Goal: Task Accomplishment & Management: Manage account settings

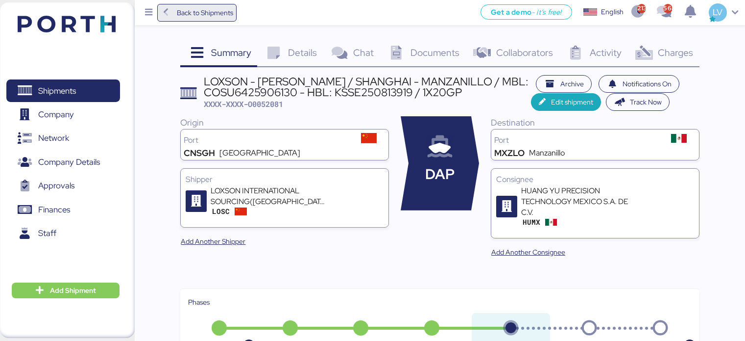
click at [197, 9] on span "Back to Shipments" at bounding box center [205, 13] width 56 height 12
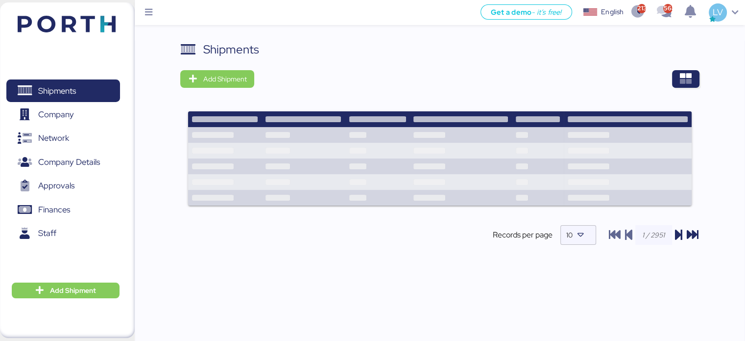
click at [707, 76] on div "Shipments Add Shipment Records per page 10" at bounding box center [440, 203] width 611 height 325
click at [679, 74] on span "button" at bounding box center [685, 79] width 27 height 18
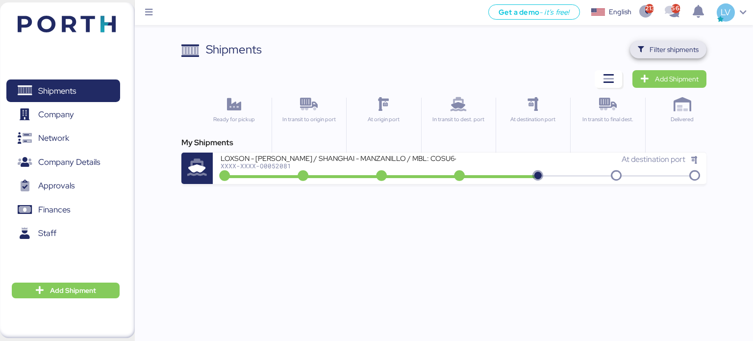
click at [669, 43] on span "Filter shipments" at bounding box center [668, 50] width 61 height 14
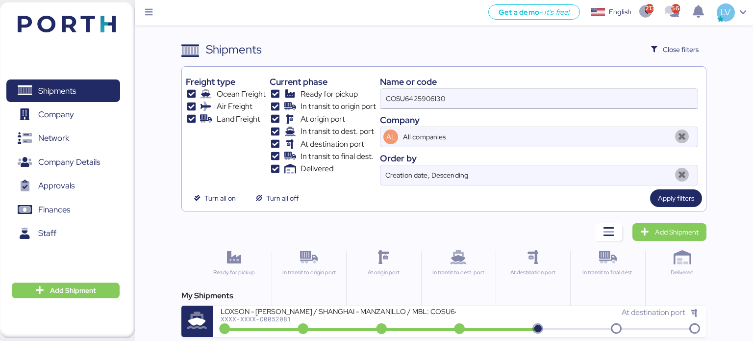
click at [543, 101] on input "COSU6425906130" at bounding box center [538, 99] width 317 height 20
type input "macpa"
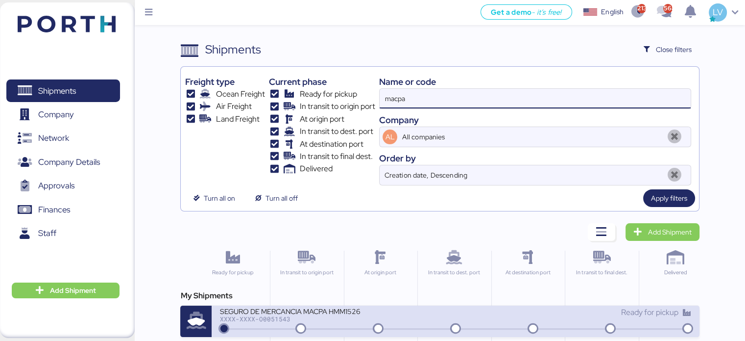
click at [311, 313] on div "SEGURO DE MERCANCIA MACPA HMM1526" at bounding box center [337, 310] width 235 height 8
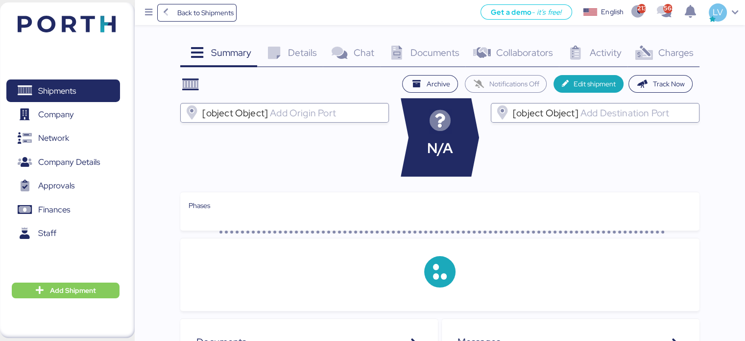
click at [672, 58] on div "Summary 0 Details 0 Chat 0 Documents 0 Collaborators 0 Activity 0 Charges 0" at bounding box center [439, 54] width 519 height 26
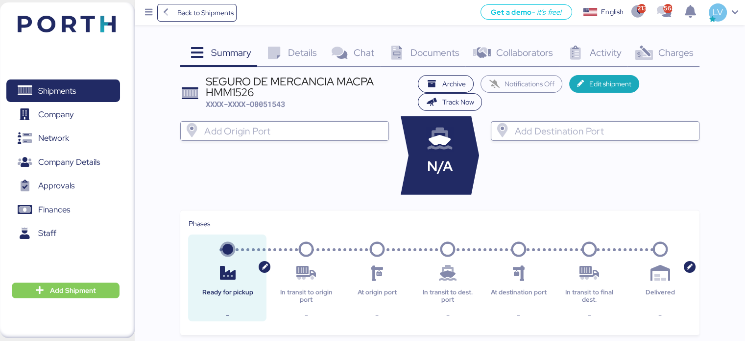
click at [672, 58] on span "Charges" at bounding box center [675, 52] width 35 height 13
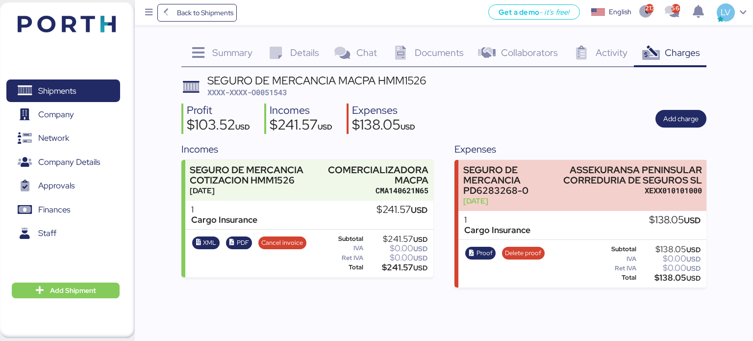
click at [259, 78] on div "SEGURO DE MERCANCIA MACPA HMM1526" at bounding box center [316, 80] width 219 height 11
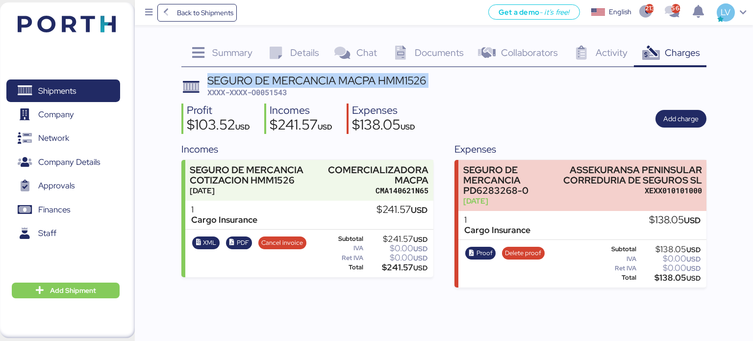
click at [259, 78] on div "SEGURO DE MERCANCIA MACPA HMM1526" at bounding box center [316, 80] width 219 height 11
copy div "SEGURO DE MERCANCIA MACPA HMM1526"
click at [85, 98] on span "Shipments" at bounding box center [62, 91] width 105 height 14
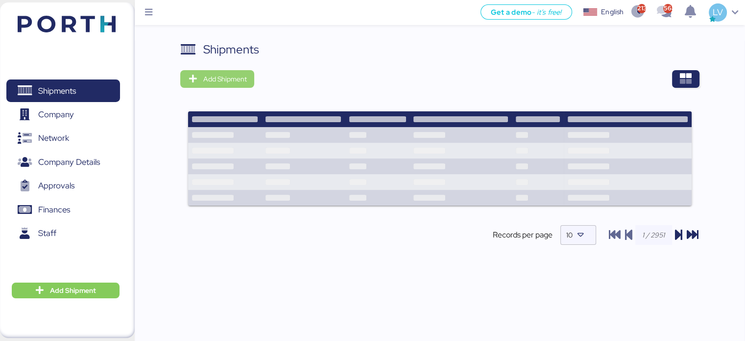
click at [226, 80] on span "Add Shipment" at bounding box center [225, 79] width 44 height 12
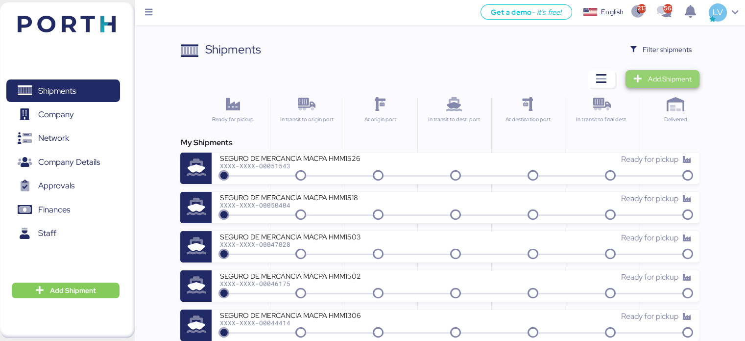
click at [645, 84] on span "Add Shipment" at bounding box center [663, 79] width 58 height 14
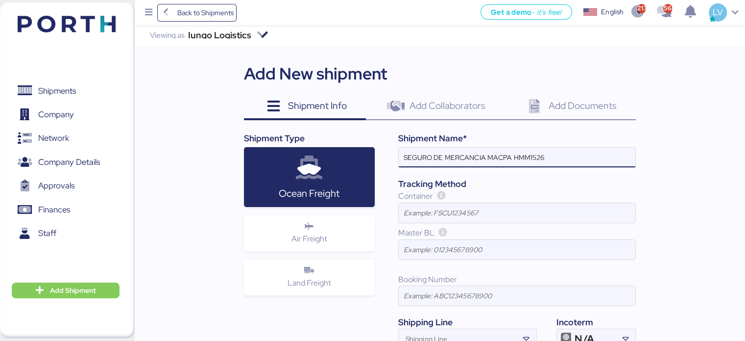
click at [539, 158] on input "SEGURO DE MERCANCIA MACPA HMM1526" at bounding box center [517, 158] width 237 height 20
paste input "HMM1531"
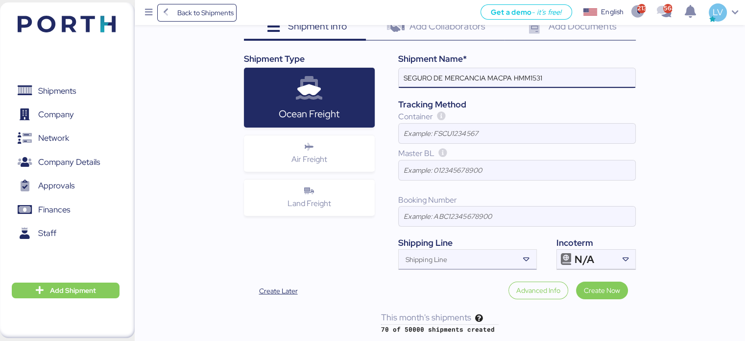
type input "SEGURO DE MERCANCIA MACPA HMM1531"
click at [465, 261] on input "Shipping Line" at bounding box center [459, 262] width 120 height 12
click at [608, 281] on span "Create Now" at bounding box center [602, 290] width 52 height 18
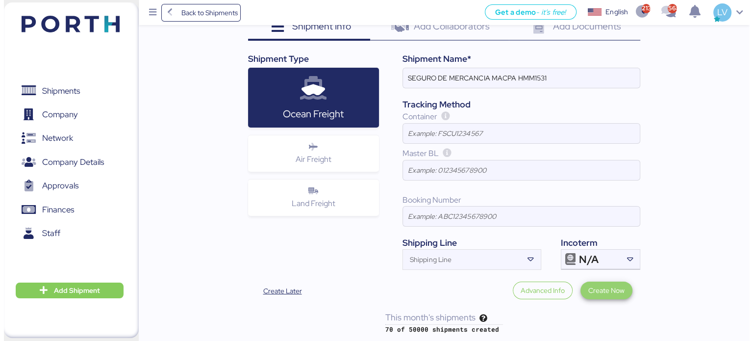
scroll to position [0, 0]
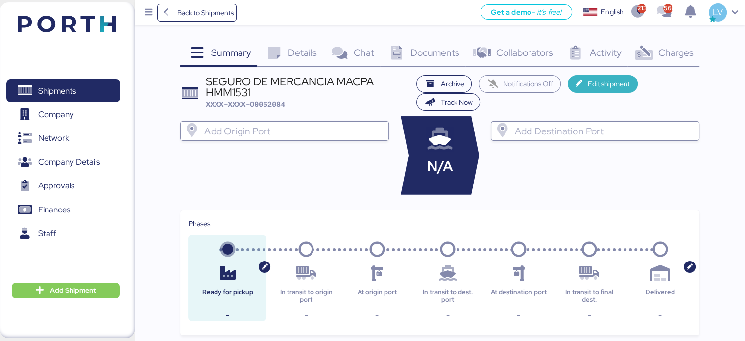
click at [597, 88] on span "Edit shipment" at bounding box center [609, 84] width 42 height 12
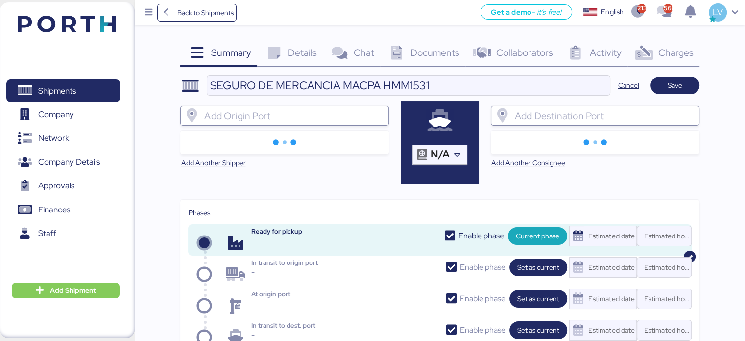
click at [302, 117] on input "search" at bounding box center [293, 116] width 182 height 12
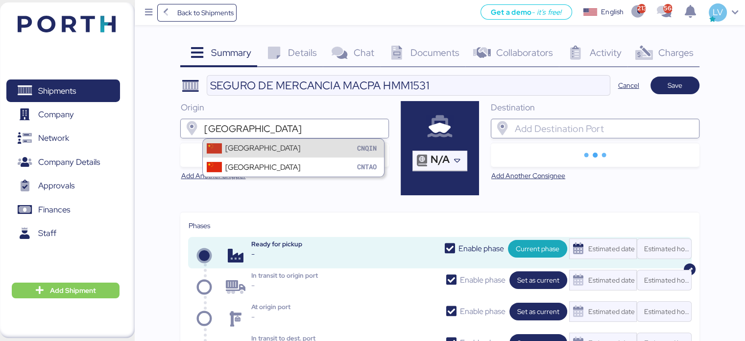
type input "[GEOGRAPHIC_DATA]"
click at [281, 152] on div "Qingdao CNQIN" at bounding box center [293, 148] width 181 height 19
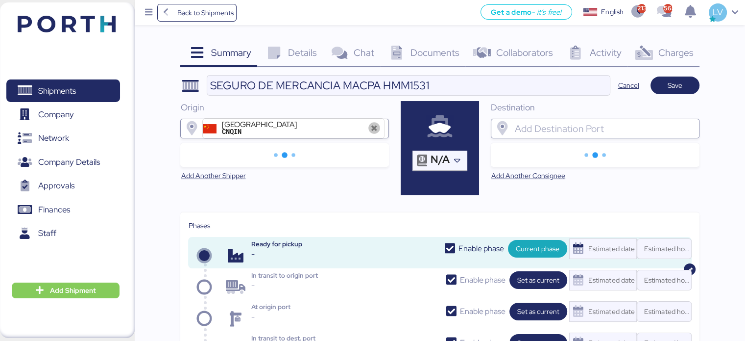
click at [579, 122] on div at bounding box center [604, 129] width 182 height 20
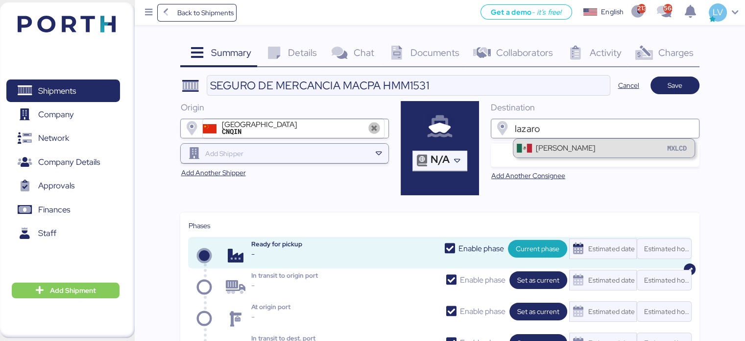
click at [629, 131] on input "lazaro" at bounding box center [604, 129] width 182 height 12
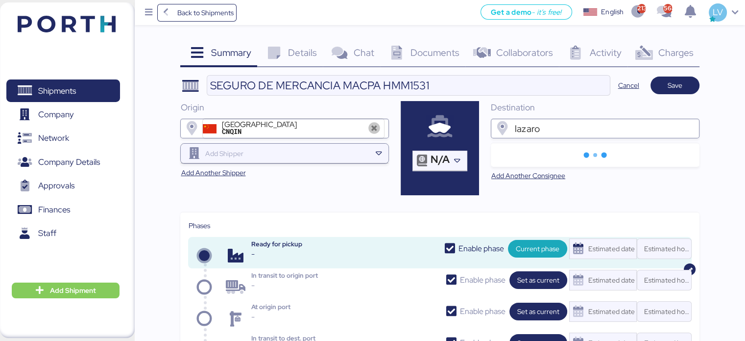
click at [615, 133] on input "lazaro" at bounding box center [604, 129] width 182 height 12
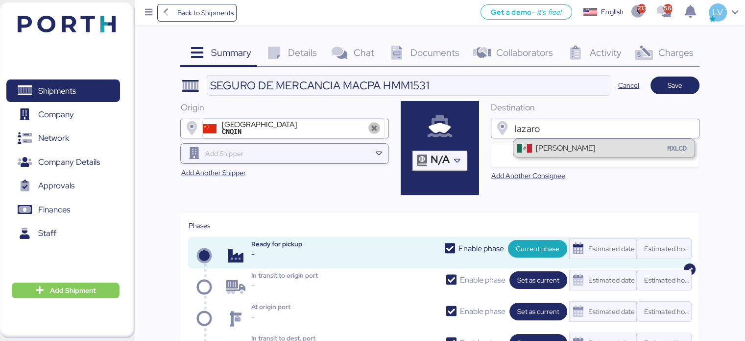
type input "lazaro"
click at [584, 145] on div "[PERSON_NAME]" at bounding box center [565, 147] width 59 height 11
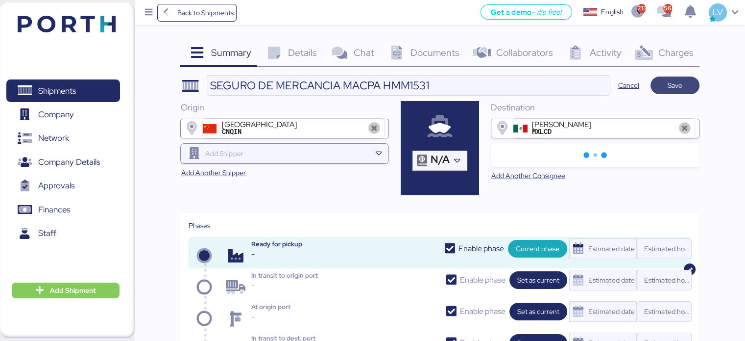
click at [674, 86] on span "Save" at bounding box center [675, 85] width 15 height 12
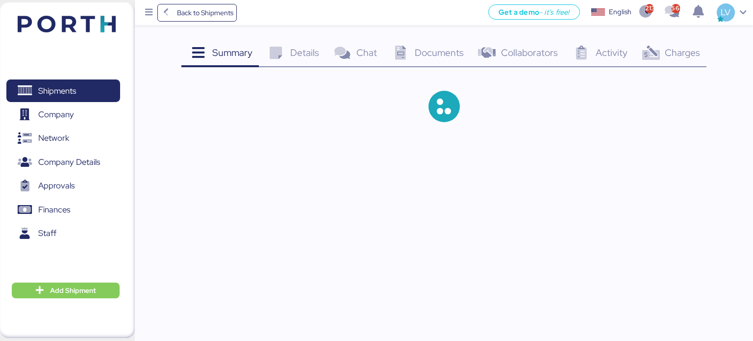
click at [689, 58] on span "Charges" at bounding box center [682, 52] width 35 height 13
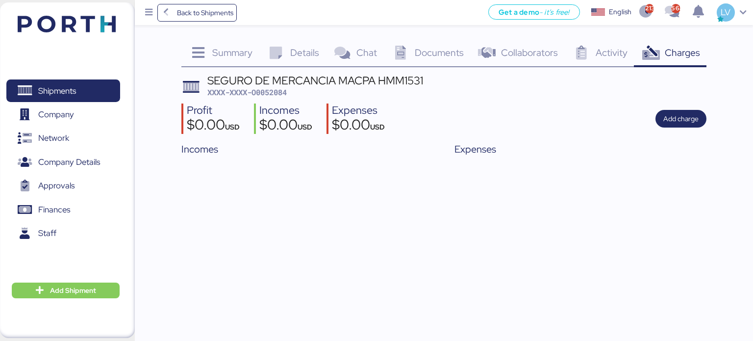
click at [689, 58] on span "Charges" at bounding box center [682, 52] width 35 height 13
click at [416, 58] on span "Documents" at bounding box center [439, 52] width 49 height 13
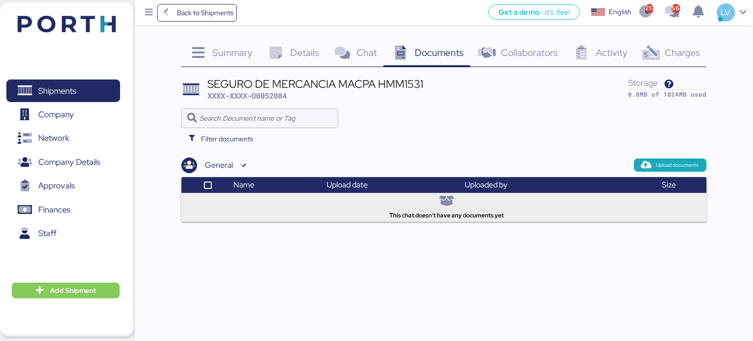
click at [708, 171] on div "Summary 0 Details 0 Chat 0 Documents 0 Collaborators 0 Activity 0 Charges 0 SEG…" at bounding box center [376, 111] width 753 height 222
click at [702, 167] on span "Upload documents" at bounding box center [670, 164] width 73 height 13
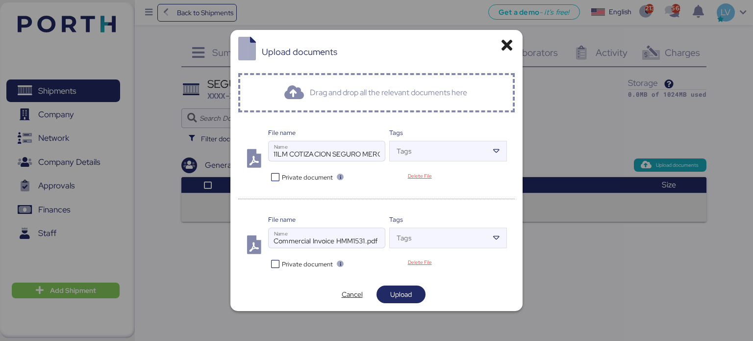
click at [306, 174] on span "Private document" at bounding box center [307, 177] width 51 height 9
click at [406, 299] on span "Upload" at bounding box center [400, 294] width 33 height 14
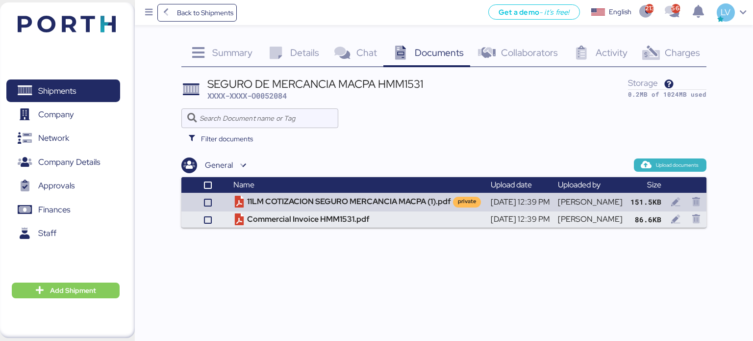
click at [682, 164] on span "Upload documents" at bounding box center [677, 165] width 43 height 9
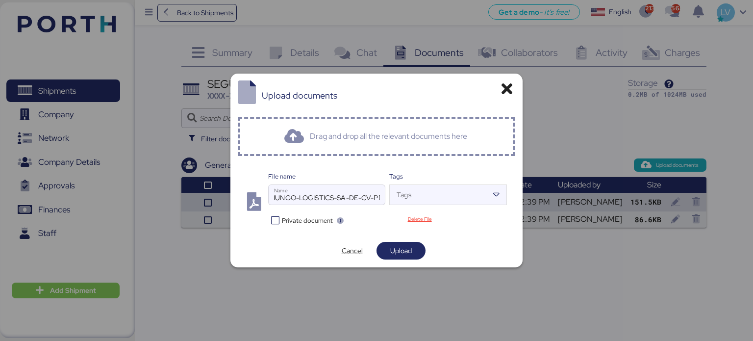
click at [299, 221] on span "Private document" at bounding box center [307, 220] width 51 height 9
click at [412, 192] on input "Tags" at bounding box center [439, 198] width 99 height 12
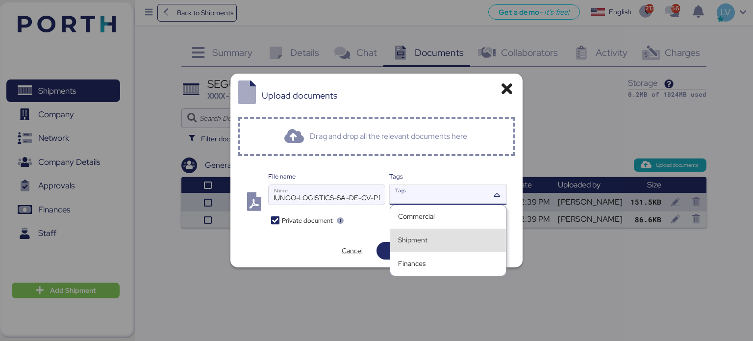
click at [416, 235] on div "Shipment" at bounding box center [448, 240] width 100 height 16
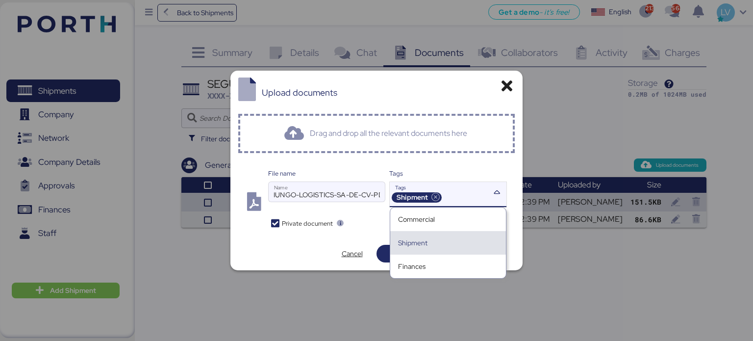
click at [373, 231] on div "File name IUNGO-LOGISTICS-SA-DE-CV-PD6299374-0.pdf Name Tags Shipment Tags Priv…" at bounding box center [376, 199] width 276 height 76
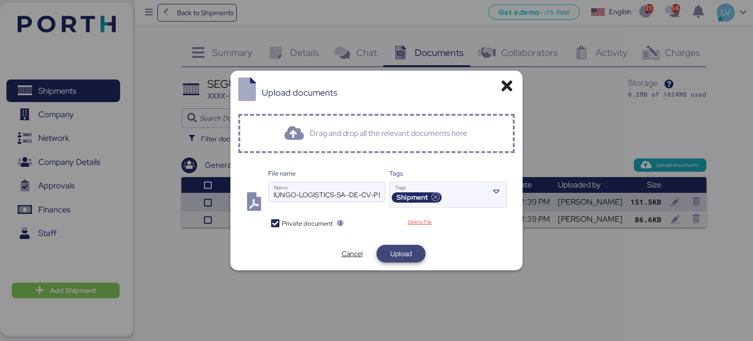
click at [406, 256] on span "Upload" at bounding box center [401, 253] width 22 height 12
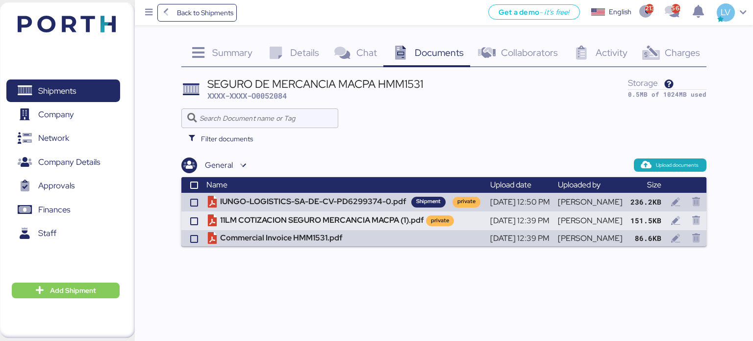
click at [701, 54] on div "Charges 0" at bounding box center [670, 54] width 73 height 26
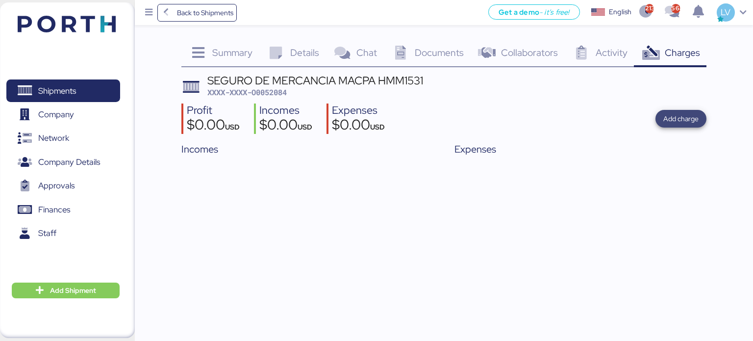
click at [680, 125] on span "Add charge" at bounding box center [680, 119] width 51 height 18
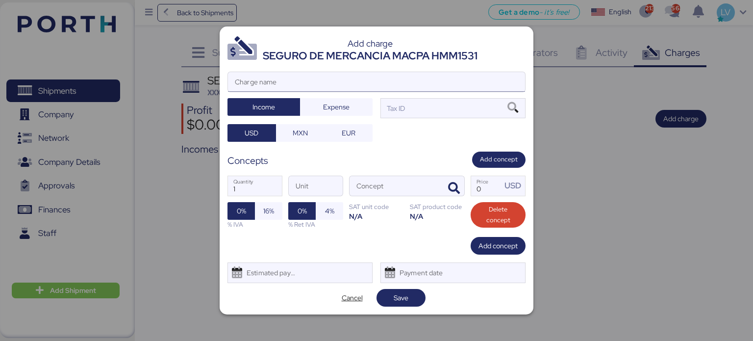
click at [351, 86] on input "Charge name" at bounding box center [376, 82] width 297 height 20
type input "c"
type input "CARGO SEGURO DE MERCANCIA"
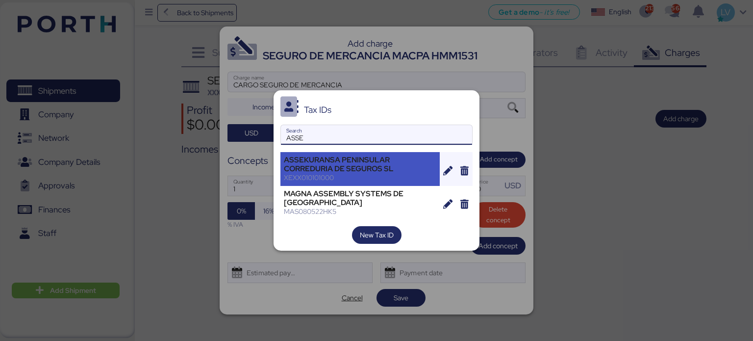
type input "ASSE"
click at [302, 167] on div "ASSEKURANSA PENINSULAR CORREDURIA DE SEGUROS SL" at bounding box center [360, 164] width 152 height 18
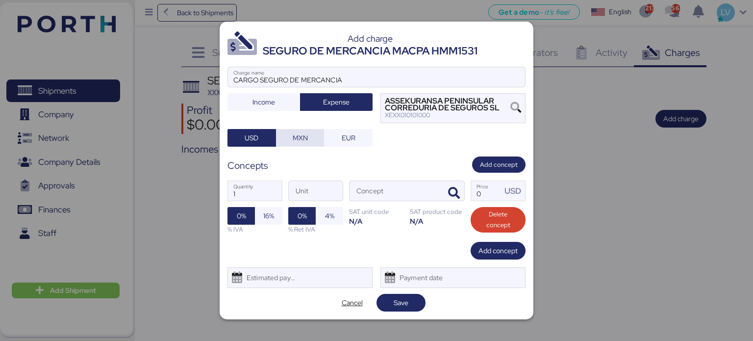
click at [319, 130] on span "MXN" at bounding box center [300, 138] width 49 height 18
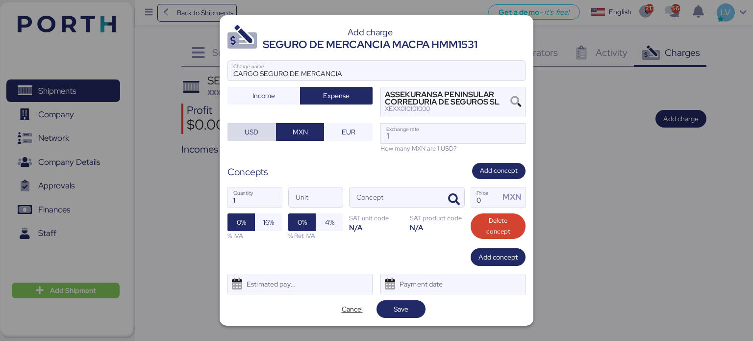
click at [243, 128] on span "USD" at bounding box center [251, 132] width 33 height 14
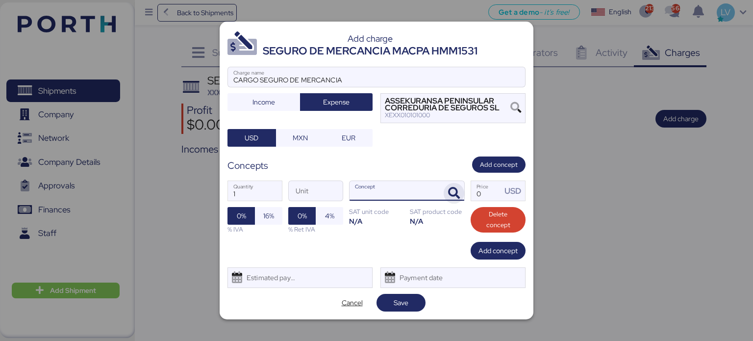
click at [457, 185] on span "button" at bounding box center [454, 193] width 21 height 21
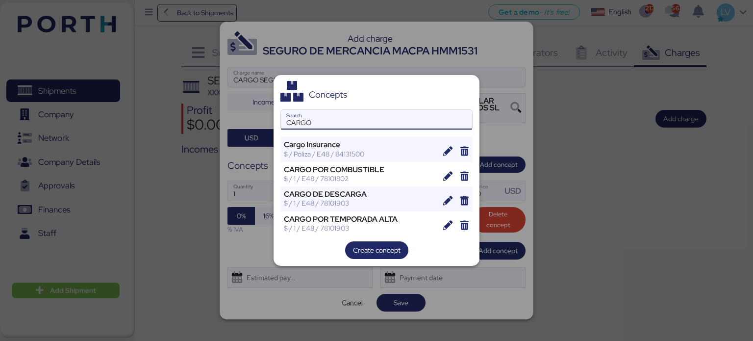
type input "CARGO"
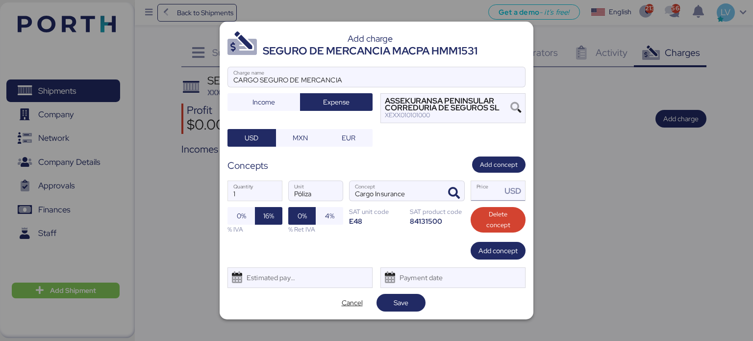
click at [502, 195] on div "USD" at bounding box center [513, 191] width 24 height 20
click at [490, 195] on input "Price USD" at bounding box center [486, 191] width 30 height 20
paste input "140.04964"
type input "140.04964"
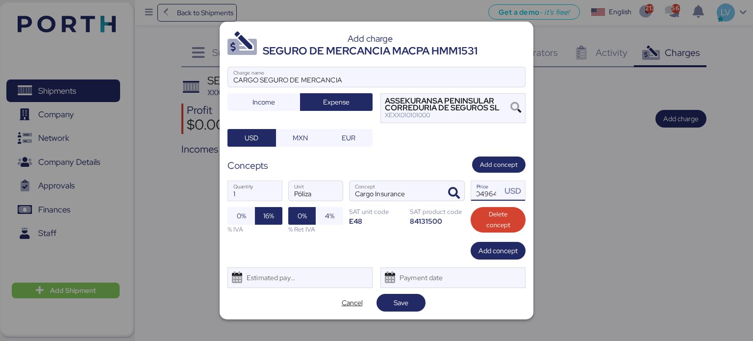
click at [414, 230] on div "1 Quantity Póliza Unit Cargo Insurance Concept 140.04964 Price USD 0% 16% % IVA…" at bounding box center [376, 207] width 298 height 69
click at [243, 218] on span "0%" at bounding box center [241, 216] width 9 height 12
click at [399, 297] on span "Save" at bounding box center [401, 302] width 15 height 12
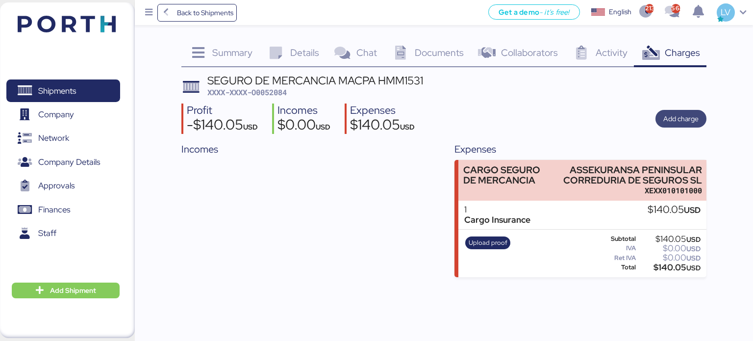
click at [670, 114] on span "Add charge" at bounding box center [680, 119] width 35 height 12
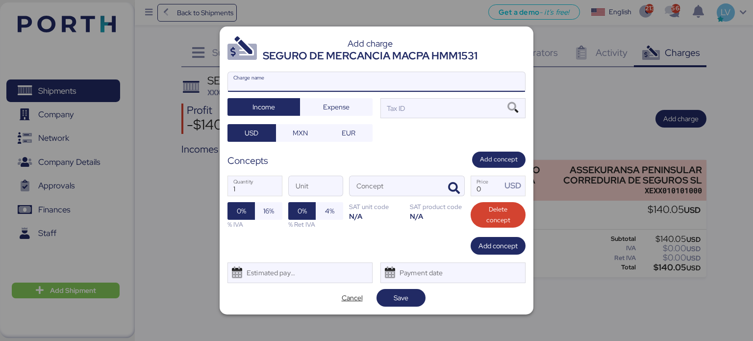
click at [319, 74] on input "Charge name" at bounding box center [376, 82] width 297 height 20
type input "c"
click at [270, 301] on div "Cancel Save" at bounding box center [376, 298] width 298 height 18
click at [378, 85] on input "SEGURO DE MERCANCIA COTIZACION 11" at bounding box center [376, 82] width 297 height 20
type input "SEGURO DE MERCANCIA COTIZACION 11LM"
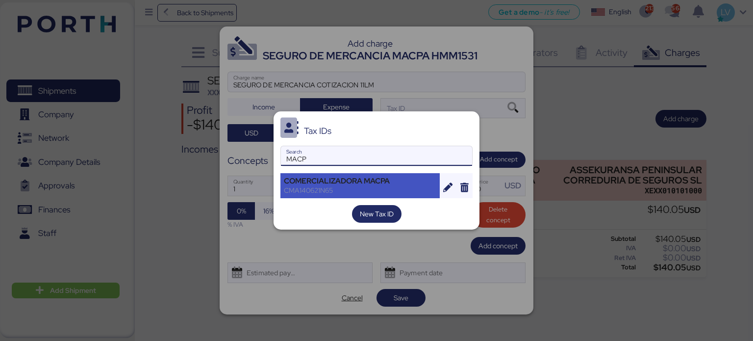
type input "MACP"
click at [341, 180] on div "COMERCIALIZADORA MACPA" at bounding box center [360, 180] width 152 height 9
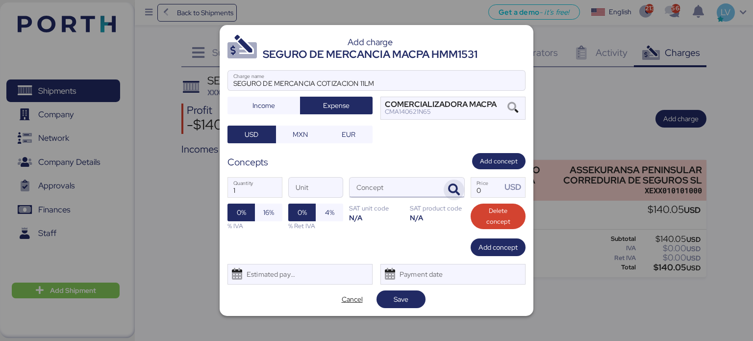
click at [457, 190] on icon "button" at bounding box center [454, 190] width 12 height 12
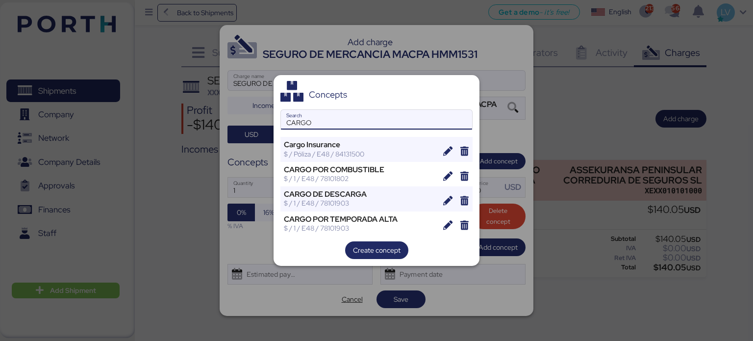
type input "CARGO"
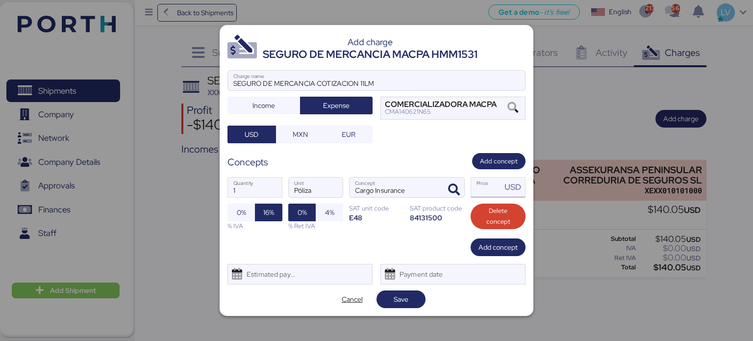
click at [492, 184] on input "Price USD" at bounding box center [486, 187] width 30 height 20
paste input "202515651"
click at [446, 164] on div "Concepts Add concept" at bounding box center [376, 161] width 298 height 16
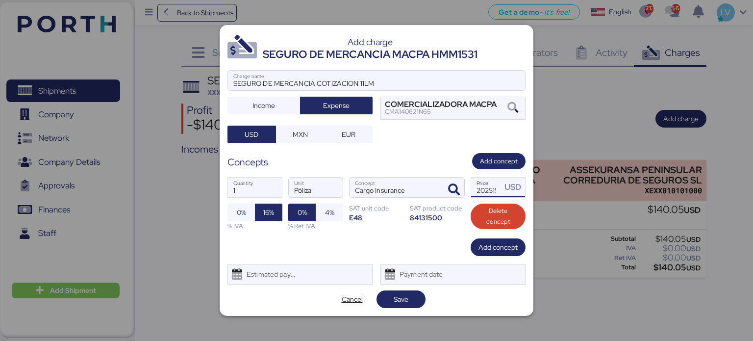
click at [489, 195] on input "202515651" at bounding box center [486, 187] width 30 height 20
paste input "45.08"
type input "245.08"
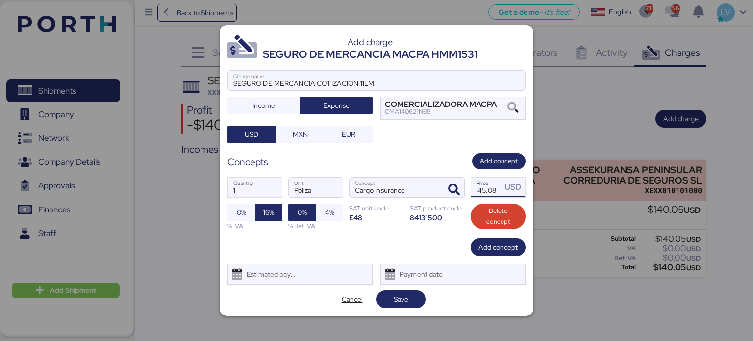
click at [425, 211] on div "SAT product code" at bounding box center [437, 207] width 55 height 9
click at [245, 208] on span "0%" at bounding box center [241, 212] width 9 height 12
click at [409, 303] on span "Save" at bounding box center [400, 299] width 33 height 14
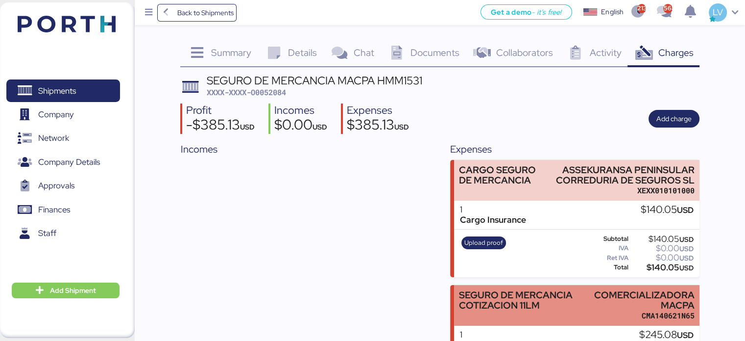
click at [510, 312] on div "SEGURO DE MERCANCIA COTIZACION 11LM" at bounding box center [524, 305] width 131 height 31
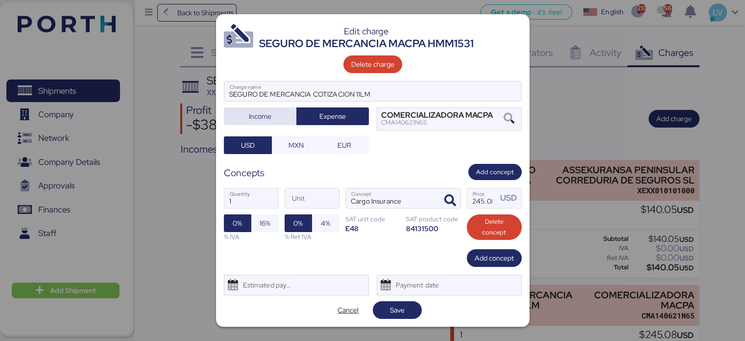
click at [260, 115] on span "Income" at bounding box center [260, 116] width 23 height 12
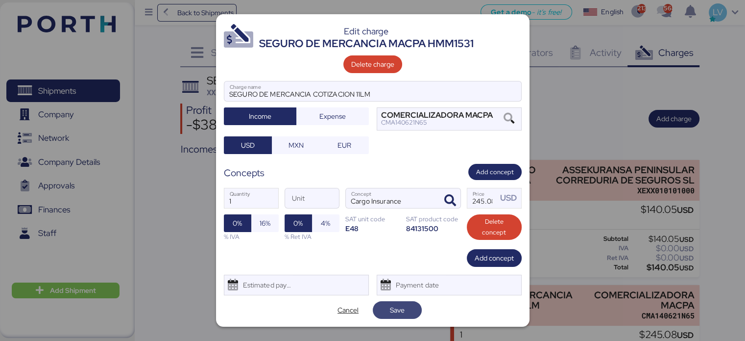
click at [400, 308] on span "Save" at bounding box center [397, 310] width 15 height 12
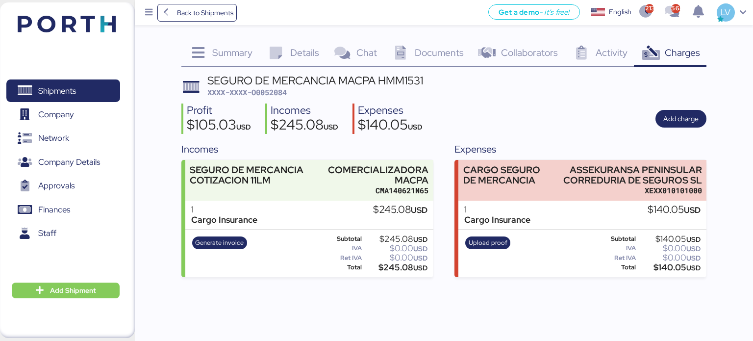
click at [270, 89] on span "XXXX-XXXX-O0052084" at bounding box center [246, 92] width 79 height 10
copy span "O0052084"
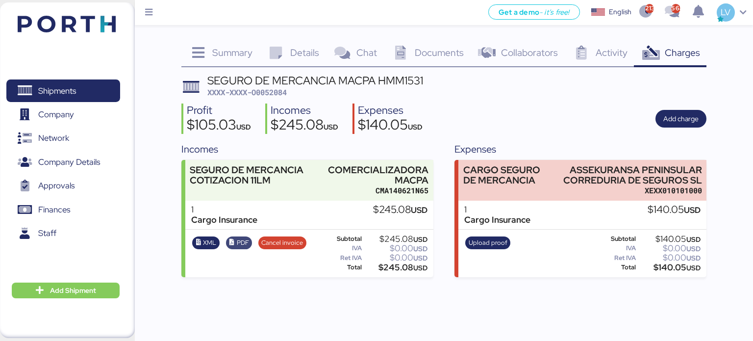
click at [236, 242] on span "PDF" at bounding box center [239, 242] width 20 height 11
click at [196, 246] on span "XML" at bounding box center [205, 242] width 21 height 11
click at [90, 23] on img at bounding box center [67, 24] width 98 height 17
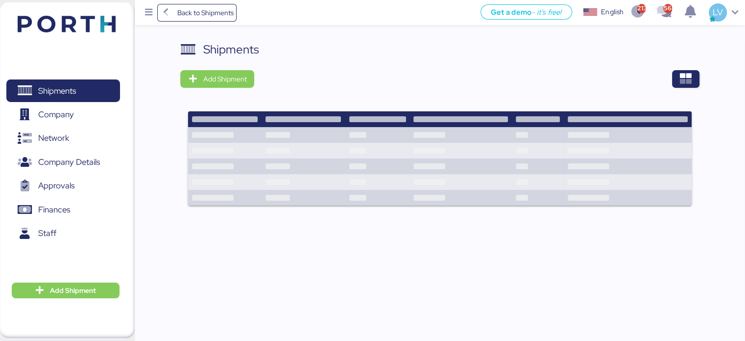
click at [687, 52] on div "Shipments" at bounding box center [439, 50] width 519 height 18
click at [686, 78] on icon "button" at bounding box center [686, 79] width 12 height 12
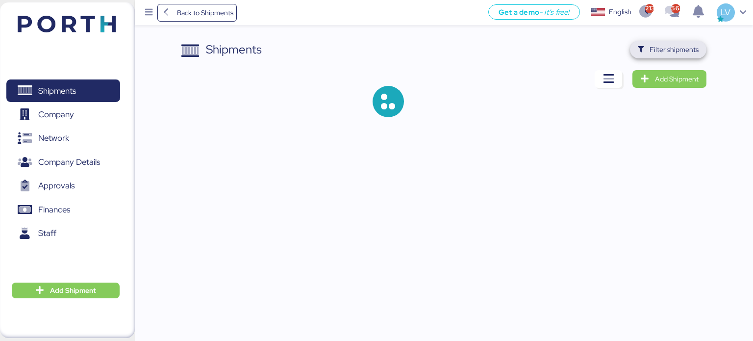
click at [674, 46] on span "Filter shipments" at bounding box center [673, 50] width 49 height 12
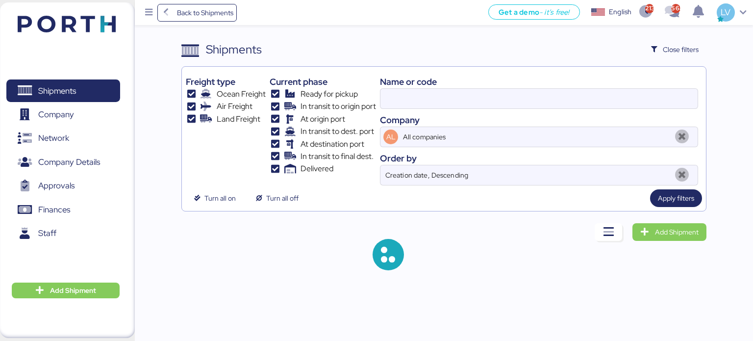
click at [594, 87] on div "Name or code" at bounding box center [539, 81] width 318 height 13
click at [589, 89] on input at bounding box center [538, 99] width 317 height 20
paste input "ZIMUSNH22125853"
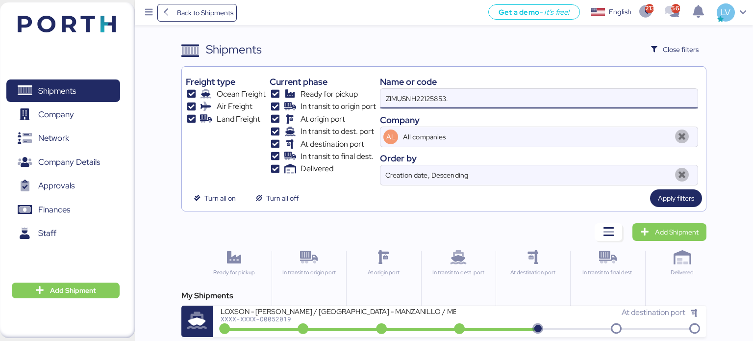
type input "ZIMUSNH22125853"
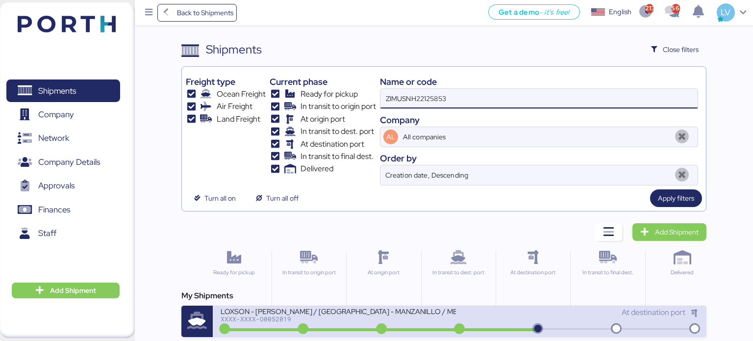
click at [322, 321] on div "LOXSON - LEAR / SHANGHAI - MANZANILLO / MBL: ZIMUSNH22125853 - HBL: KSSE2507092…" at bounding box center [340, 316] width 239 height 21
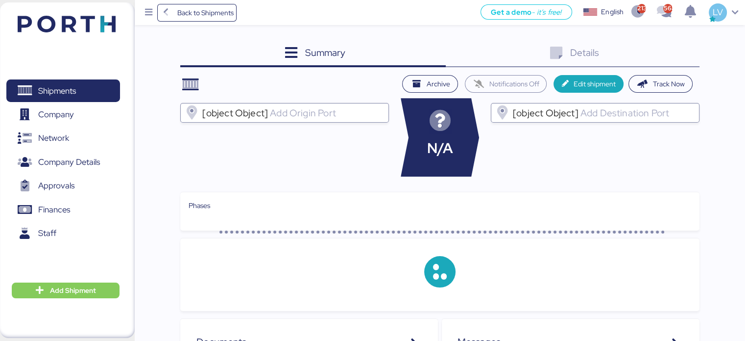
click at [687, 47] on div "Details 0" at bounding box center [573, 54] width 254 height 26
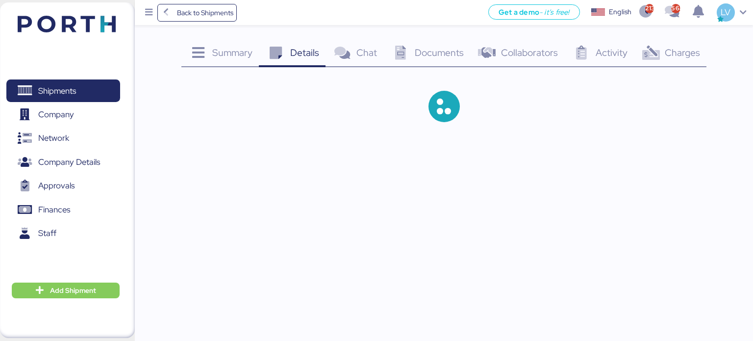
click at [670, 47] on span "Charges" at bounding box center [682, 52] width 35 height 13
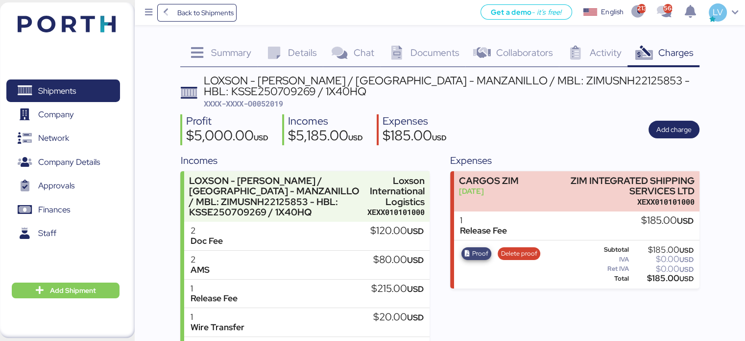
click at [470, 249] on span "Proof" at bounding box center [477, 253] width 24 height 11
click at [225, 23] on div "Back to Shipments Get a demo - it’s free! Get a demo English Inglés English 213…" at bounding box center [440, 12] width 611 height 25
click at [222, 6] on span "Back to Shipments" at bounding box center [197, 13] width 73 height 18
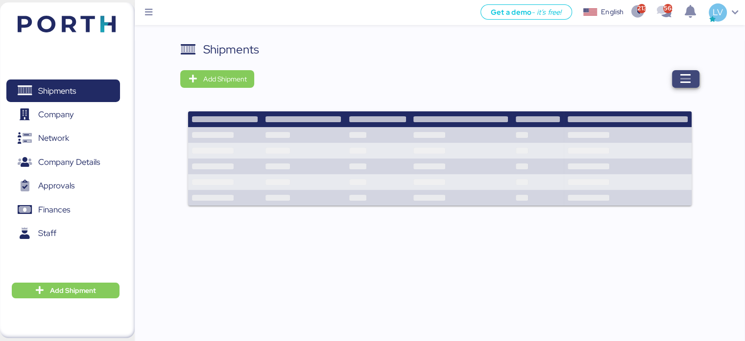
click at [687, 84] on icon "button" at bounding box center [686, 79] width 12 height 12
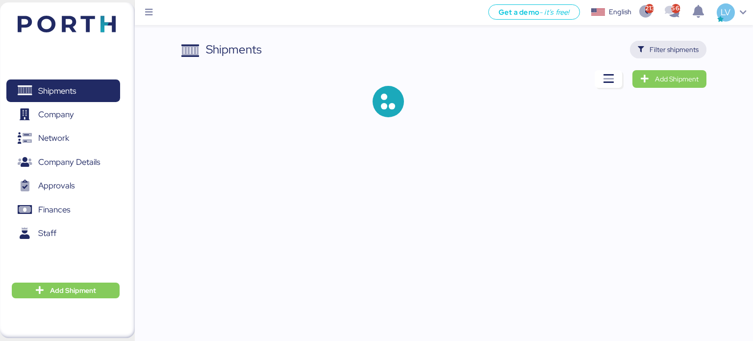
click at [678, 49] on span "Filter shipments" at bounding box center [673, 50] width 49 height 12
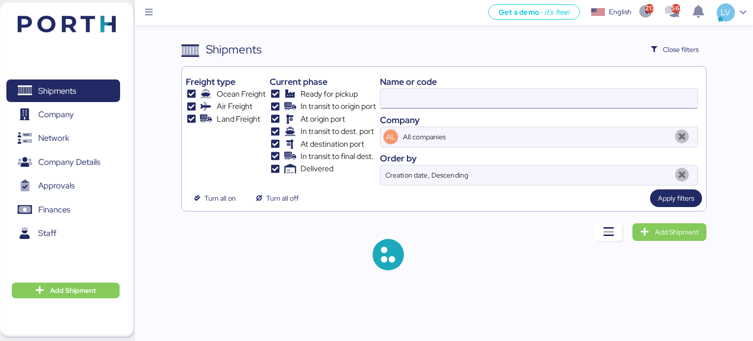
click at [592, 99] on input at bounding box center [538, 99] width 317 height 20
paste input "O0052058"
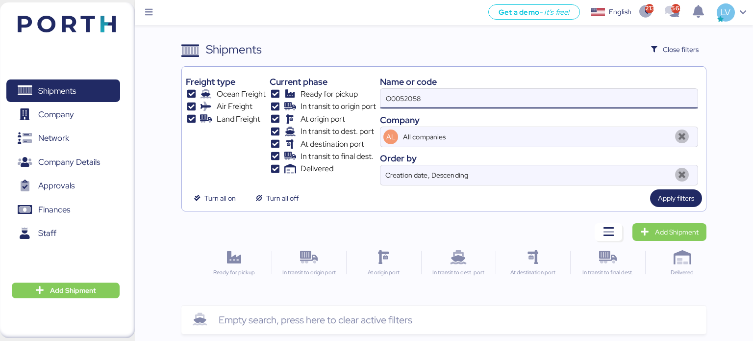
type input "O0052058"
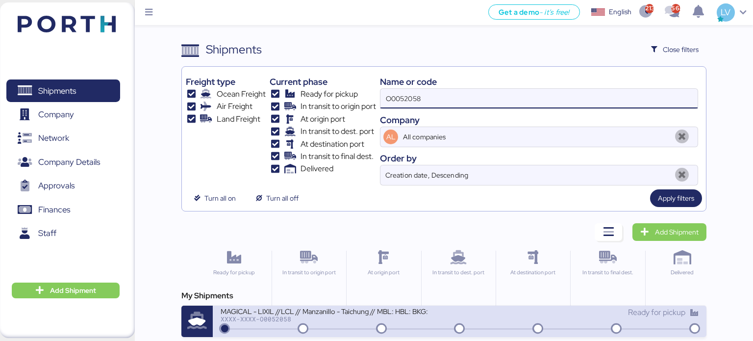
click at [327, 313] on div "MAGICAL - LIXIL //LCL // Manzanillo - Taichung // MBL: HBL: BKG:" at bounding box center [338, 310] width 235 height 8
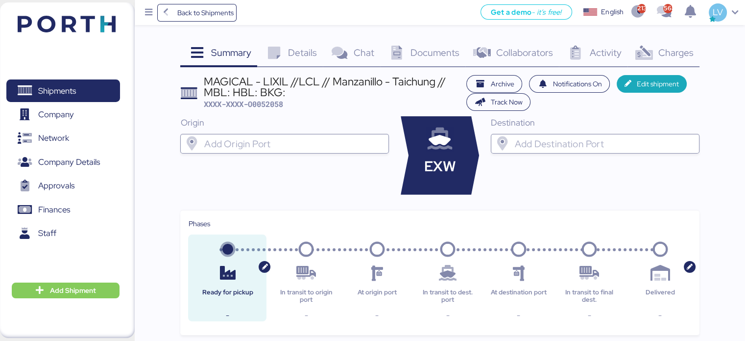
click at [671, 58] on span "Charges" at bounding box center [675, 52] width 35 height 13
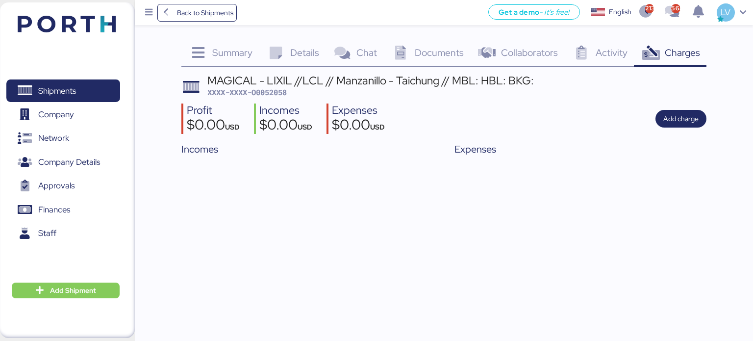
click at [291, 60] on div "Details 0" at bounding box center [292, 54] width 67 height 26
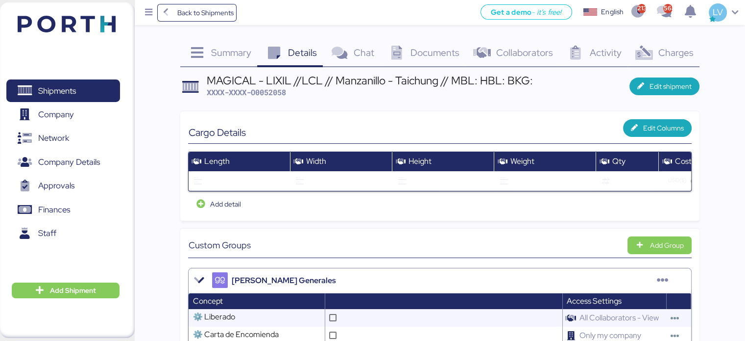
click at [267, 89] on span "XXXX-XXXX-O0052058" at bounding box center [246, 92] width 79 height 10
copy span "O0052058"
click at [419, 86] on div "MAGICAL - LIXIL //LCL // Manzanillo - Taichung // MBL: HBL: BKG:" at bounding box center [370, 80] width 326 height 11
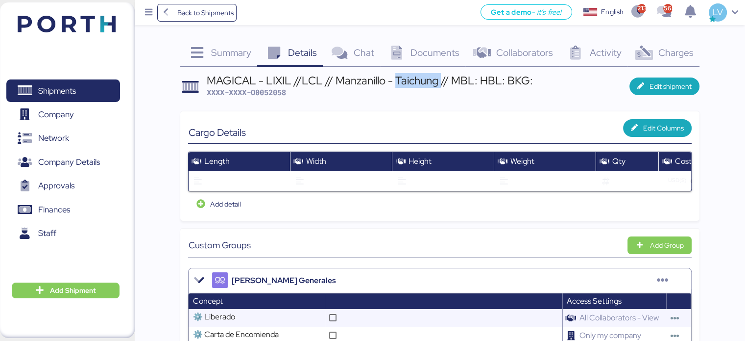
copy div "Taichung"
click at [418, 84] on div "MAGICAL - LIXIL //LCL // Manzanillo - Taichung // MBL: HBL: BKG:" at bounding box center [370, 80] width 326 height 11
click at [433, 58] on span "Documents" at bounding box center [435, 52] width 49 height 13
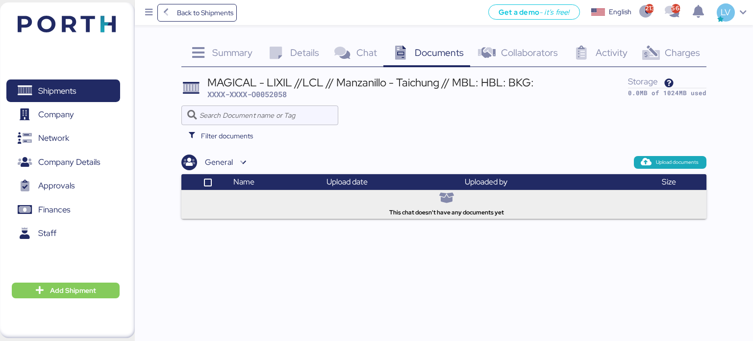
click at [210, 47] on div "Summary 0" at bounding box center [220, 54] width 78 height 26
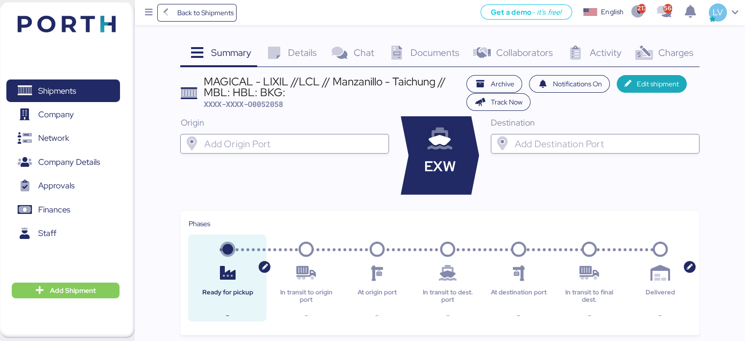
click at [284, 50] on icon at bounding box center [273, 53] width 21 height 14
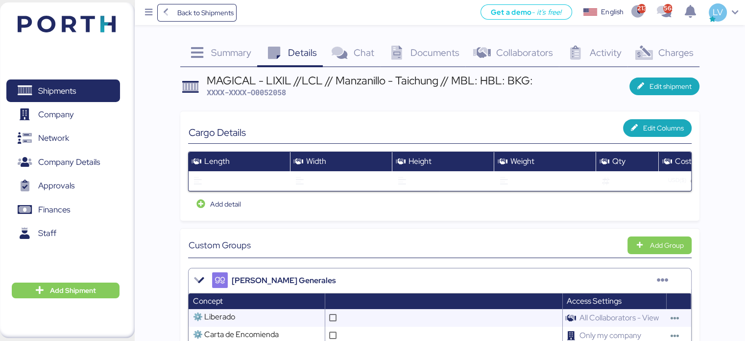
click at [272, 96] on span "XXXX-XXXX-O0052058" at bounding box center [246, 92] width 79 height 10
copy span "O0052058"
click at [669, 90] on span "Edit shipment" at bounding box center [671, 86] width 42 height 12
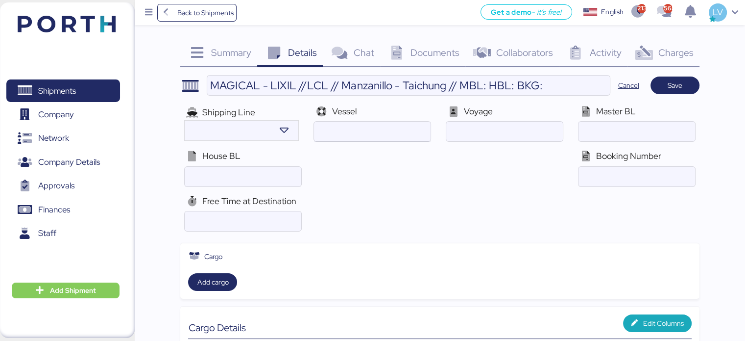
click at [388, 127] on input "ocean" at bounding box center [372, 132] width 116 height 20
click at [588, 173] on input "ocean" at bounding box center [637, 177] width 116 height 20
paste input "GDL/TXG/1127209"
type input "GDL/TXG/1127209"
click at [678, 81] on span "Save" at bounding box center [675, 85] width 15 height 12
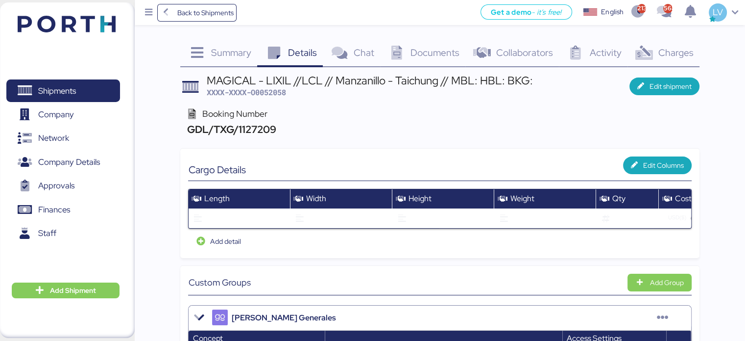
click at [652, 49] on icon at bounding box center [644, 53] width 21 height 14
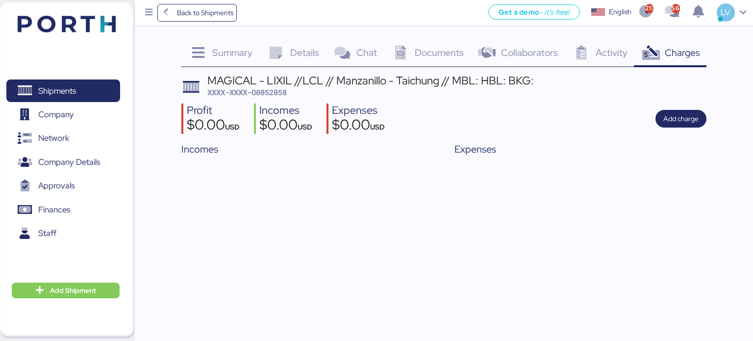
click at [292, 45] on div "Details 0" at bounding box center [292, 54] width 67 height 26
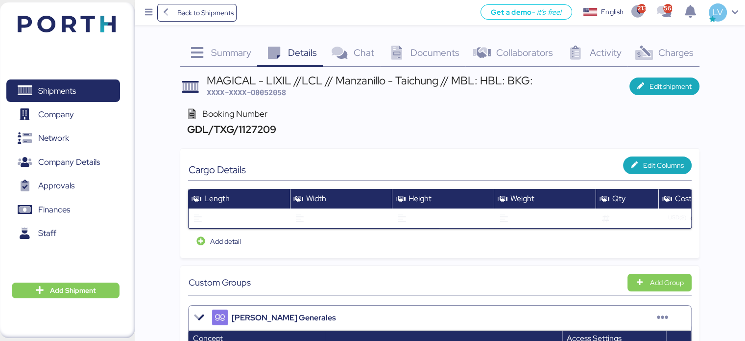
click at [103, 31] on img at bounding box center [67, 24] width 98 height 17
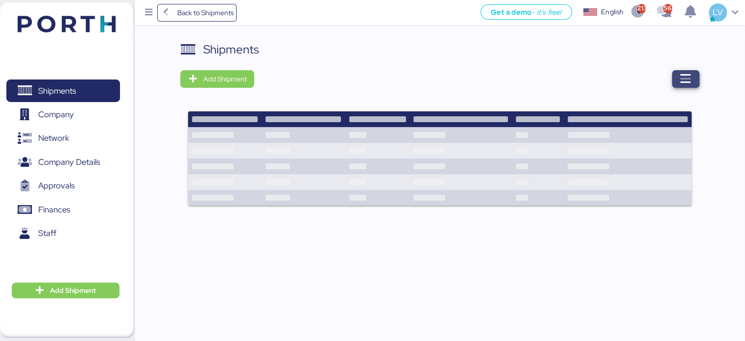
click at [676, 81] on span "button" at bounding box center [685, 79] width 27 height 18
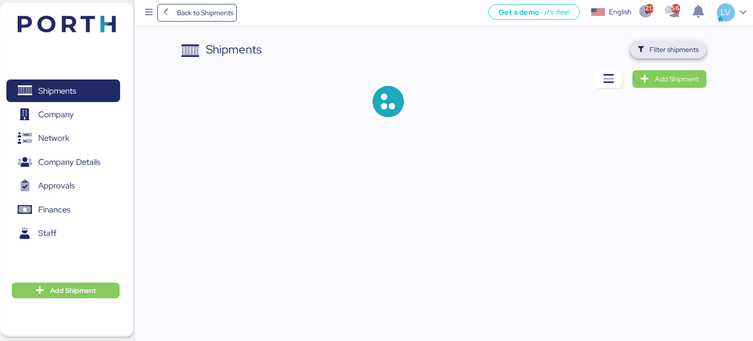
click at [657, 55] on span "Filter shipments" at bounding box center [668, 50] width 61 height 14
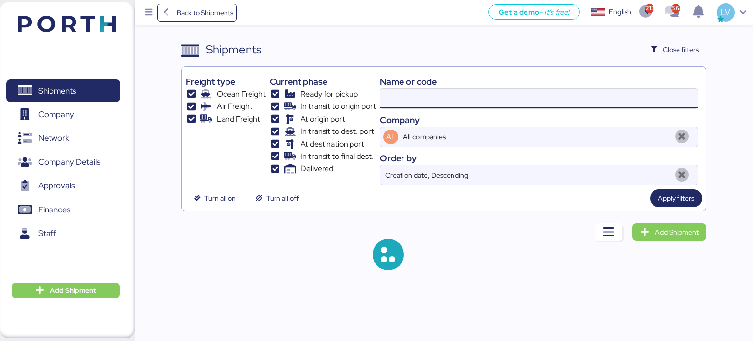
click at [571, 103] on input at bounding box center [538, 99] width 317 height 20
click at [570, 105] on input at bounding box center [538, 99] width 317 height 20
paste input "QDUC25071345"
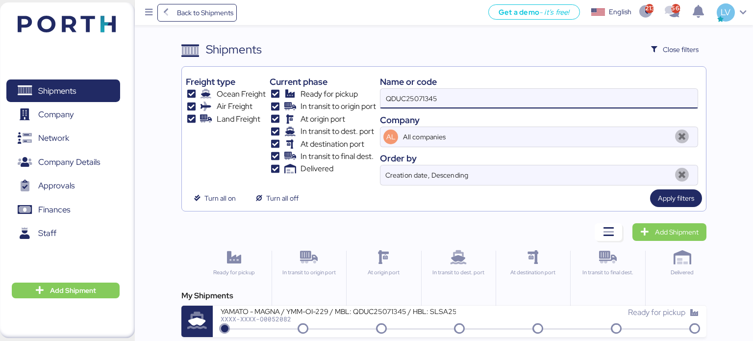
click at [467, 95] on input "QDUC25071345" at bounding box center [538, 99] width 317 height 20
paste input "COSU6425906130"
type input "COSU6425906130"
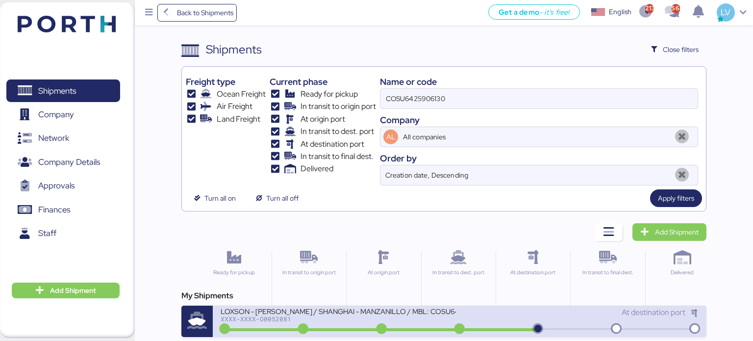
click at [281, 316] on div "XXXX-XXXX-O0052081" at bounding box center [338, 318] width 235 height 7
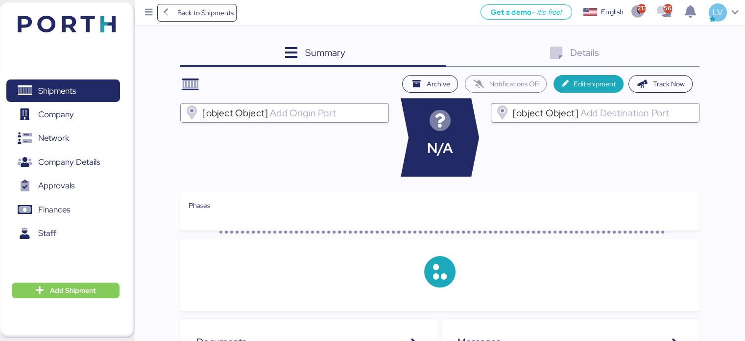
click at [639, 47] on div "Details 0" at bounding box center [573, 54] width 254 height 26
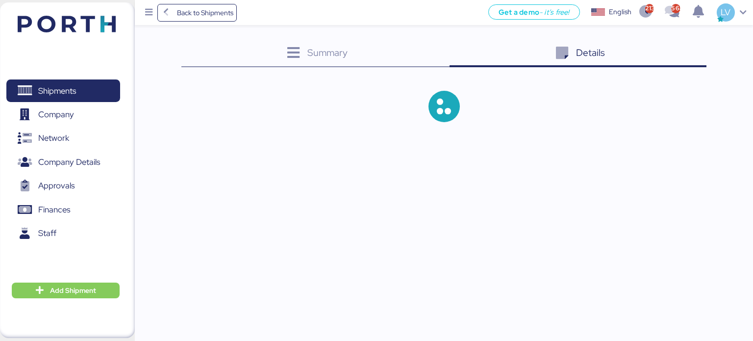
click at [639, 47] on div "Details 0" at bounding box center [577, 54] width 257 height 26
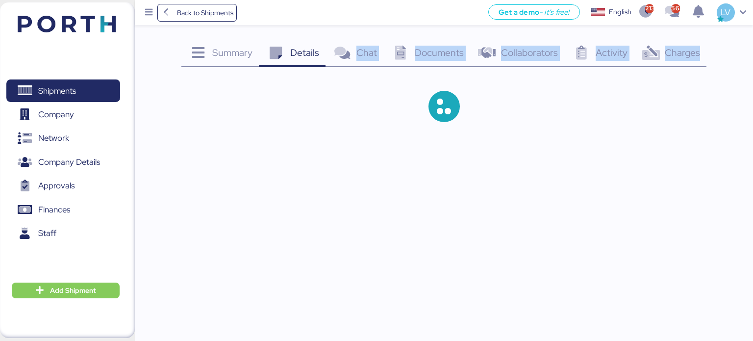
click at [657, 51] on icon at bounding box center [650, 53] width 21 height 14
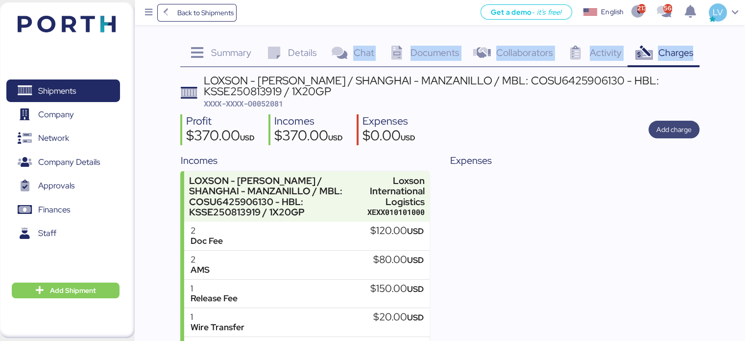
click at [698, 127] on span "Add charge" at bounding box center [674, 130] width 51 height 18
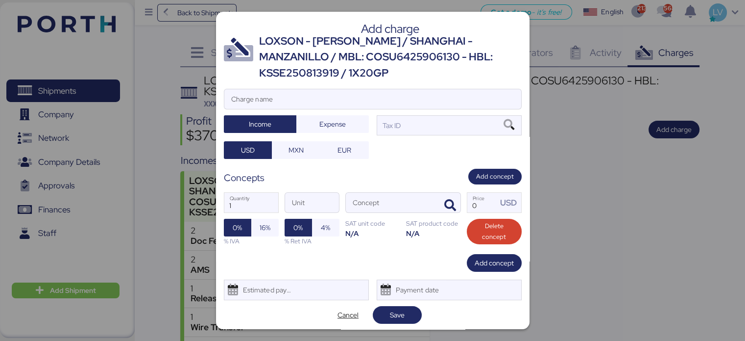
click at [415, 83] on div "Add charge LOXSON - HUANG YU / SHANGHAI - MANZANILLO / MBL: COSU6425906130 - HB…" at bounding box center [373, 170] width 314 height 317
click at [400, 88] on div "Add charge LOXSON - HUANG YU / SHANGHAI - MANZANILLO / MBL: COSU6425906130 - HB…" at bounding box center [373, 170] width 314 height 317
click at [390, 98] on input "Charge name" at bounding box center [372, 99] width 297 height 20
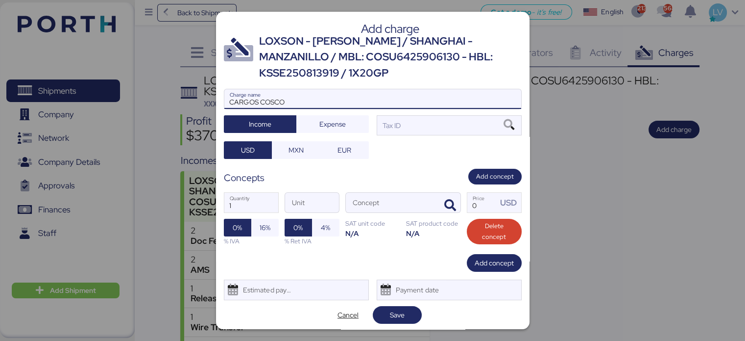
type input "CARGOS COSCO"
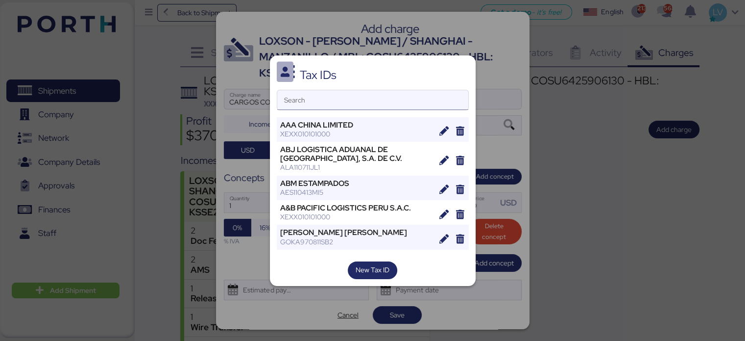
click at [371, 95] on input "Search" at bounding box center [372, 100] width 191 height 20
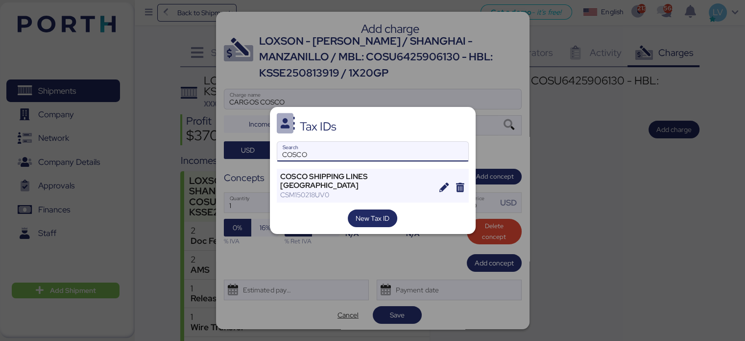
type input "COSCO"
click at [353, 171] on div "Tax IDs COSCO Search COSCO SHIPPING LINES MEXICO CSM150218UV0 New Tax ID" at bounding box center [373, 170] width 206 height 127
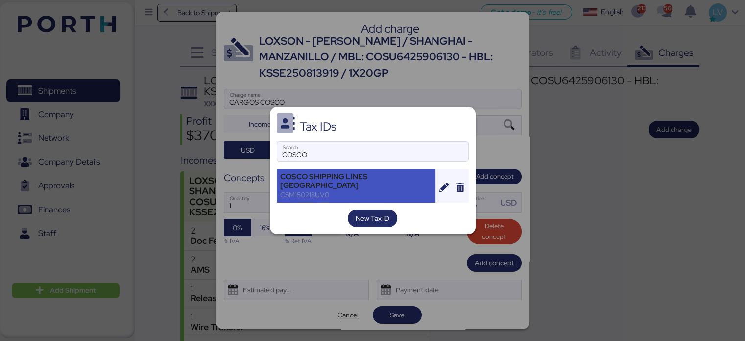
click at [350, 180] on div "COSCO SHIPPING LINES [GEOGRAPHIC_DATA]" at bounding box center [356, 181] width 152 height 18
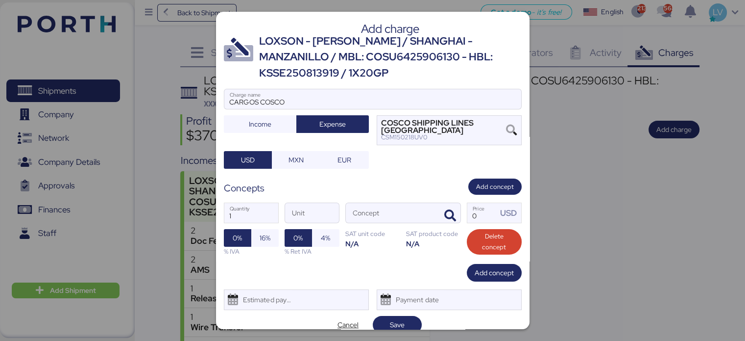
click at [450, 226] on div "1 Quantity Unit Concept 0 Price USD 0% 16% % IVA 0% 4% % Ret IVA SAT unit code …" at bounding box center [373, 229] width 298 height 69
click at [444, 213] on icon "button" at bounding box center [450, 216] width 12 height 12
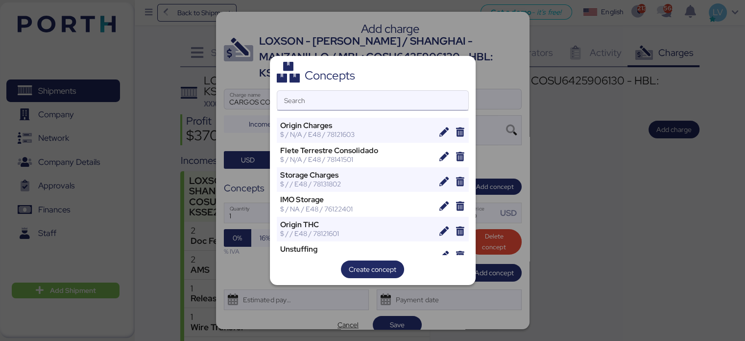
click at [345, 103] on input "Search" at bounding box center [372, 101] width 191 height 20
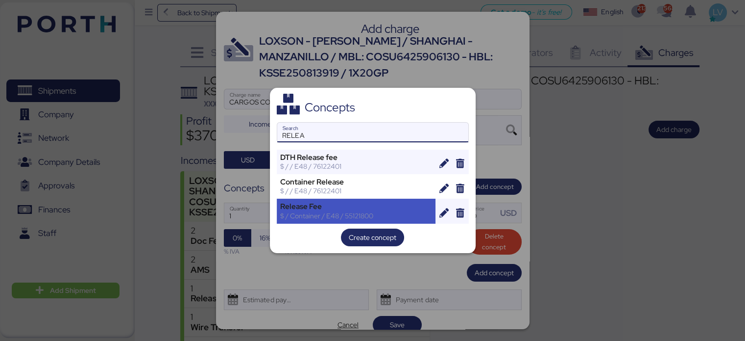
type input "RELEA"
click at [331, 199] on div "Release Fee $ / Container / E48 / 55121800" at bounding box center [356, 210] width 159 height 25
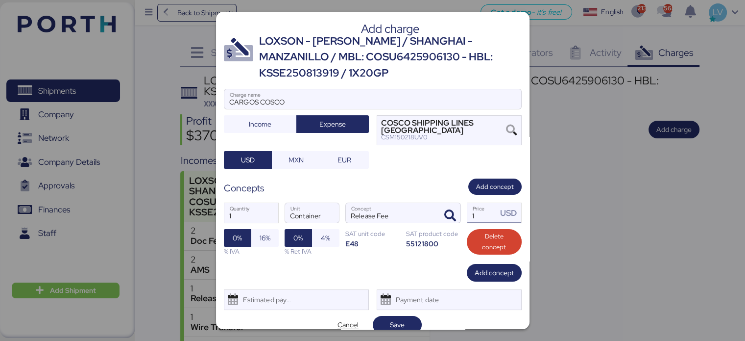
click at [479, 211] on input "1" at bounding box center [483, 213] width 30 height 20
type input "62"
click at [397, 322] on span "Save" at bounding box center [397, 325] width 15 height 12
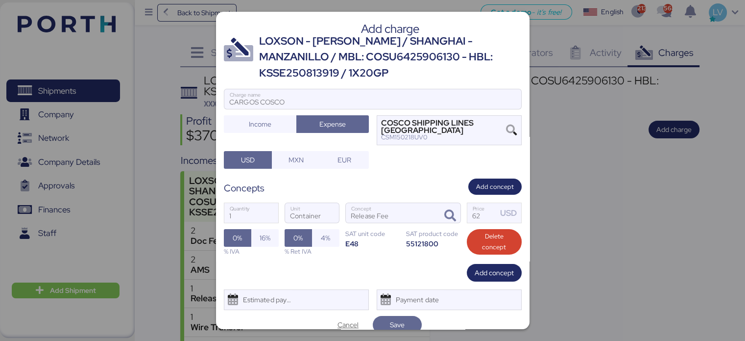
scroll to position [4, 0]
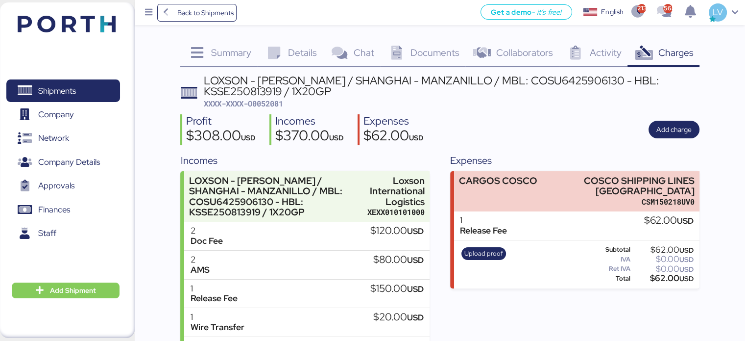
click at [488, 260] on div "Upload proof" at bounding box center [483, 264] width 51 height 40
click at [485, 254] on span "Upload proof" at bounding box center [484, 253] width 39 height 11
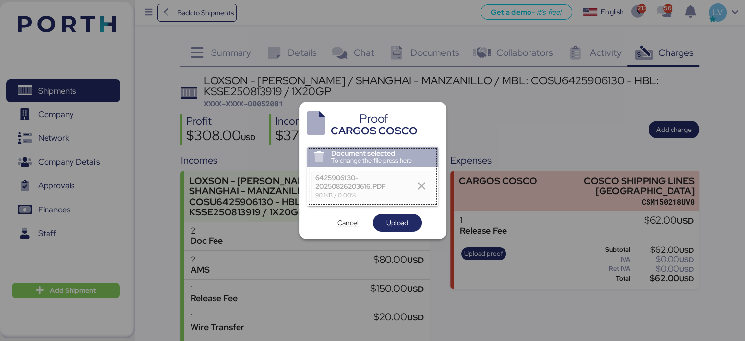
click at [396, 233] on div "Proof CARGOS COSCO Document selected To change the file press here 6425906130-2…" at bounding box center [372, 170] width 147 height 138
click at [408, 223] on span "Upload" at bounding box center [398, 223] width 22 height 12
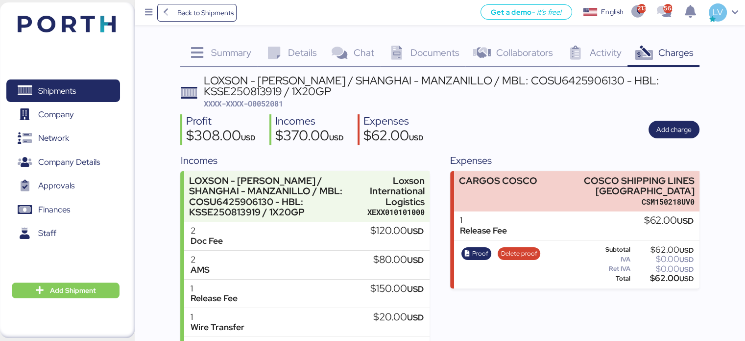
click at [494, 219] on div "1" at bounding box center [483, 220] width 47 height 10
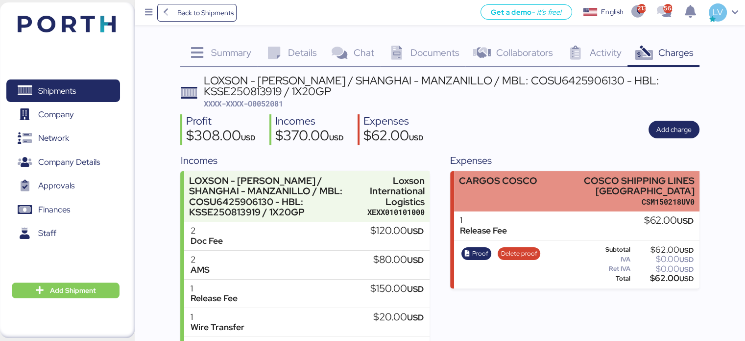
click at [493, 197] on div "CARGOS COSCO" at bounding box center [498, 190] width 78 height 31
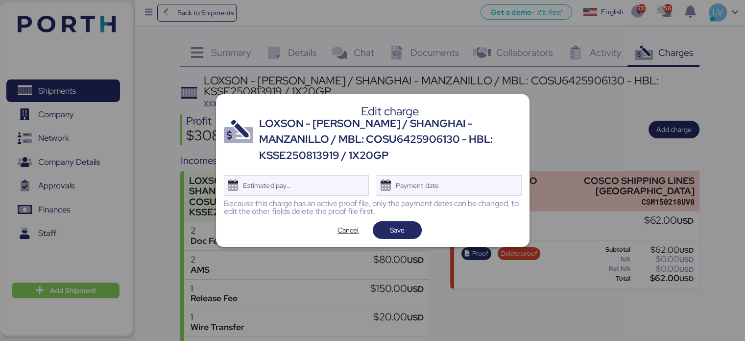
click at [269, 209] on div "Because this charge has an active proof file, only the payment dates can be cha…" at bounding box center [373, 207] width 298 height 16
click at [255, 200] on div "Because this charge has an active proof file, only the payment dates can be cha…" at bounding box center [373, 207] width 298 height 16
click at [254, 188] on div "Estimated payment date" at bounding box center [265, 185] width 58 height 20
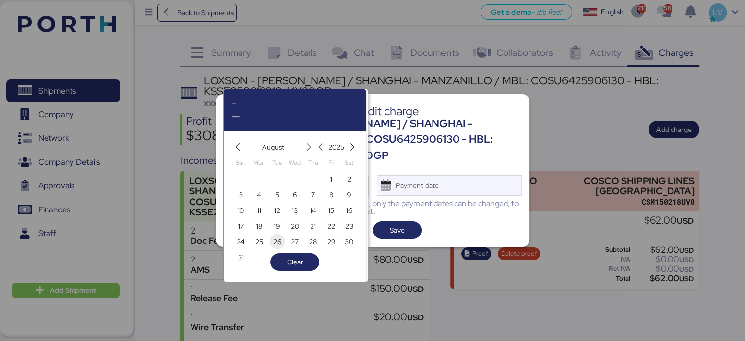
click at [275, 243] on span "26" at bounding box center [277, 242] width 8 height 12
type input "Aug 26, 2025"
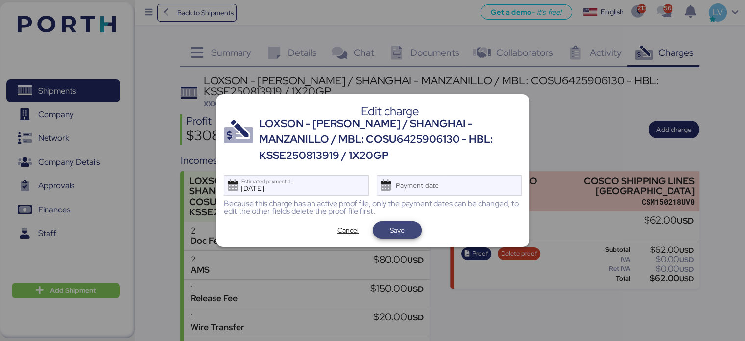
click at [398, 235] on span "Save" at bounding box center [397, 230] width 15 height 12
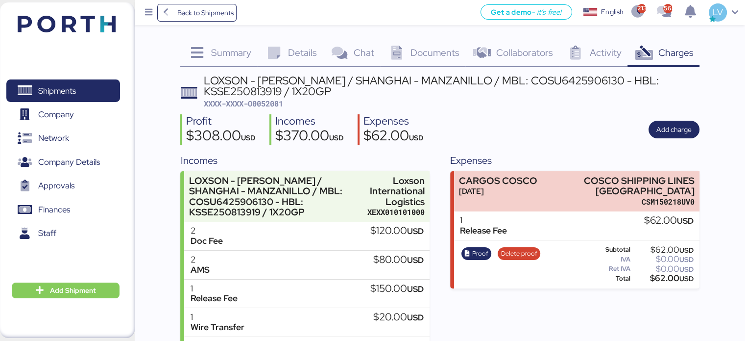
click at [278, 99] on span "XXXX-XXXX-O0052081" at bounding box center [243, 104] width 79 height 10
copy span "O0052081"
click at [222, 23] on div "Back to Shipments Get a demo - it’s free! Get a demo English Inglés English 213…" at bounding box center [440, 12] width 611 height 25
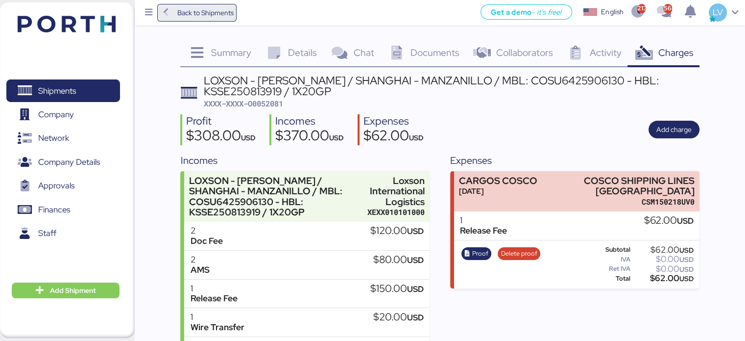
click at [226, 17] on span "Back to Shipments" at bounding box center [205, 13] width 56 height 12
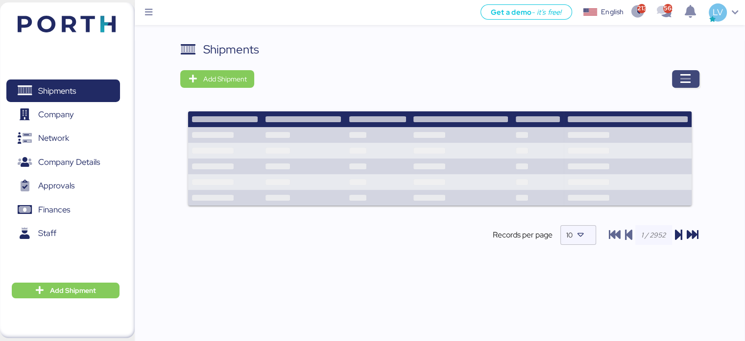
click at [686, 74] on icon "button" at bounding box center [686, 79] width 12 height 12
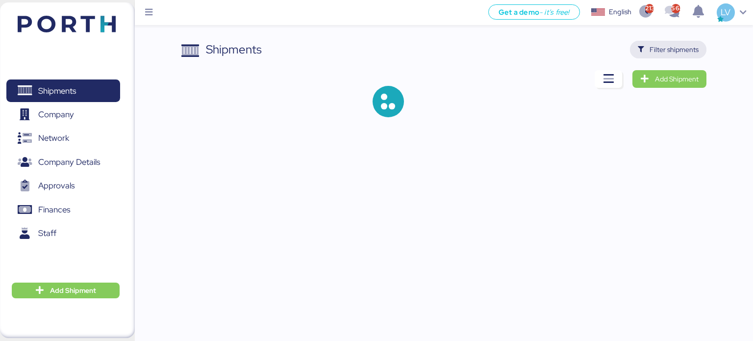
click at [680, 56] on span "Filter shipments" at bounding box center [668, 50] width 77 height 18
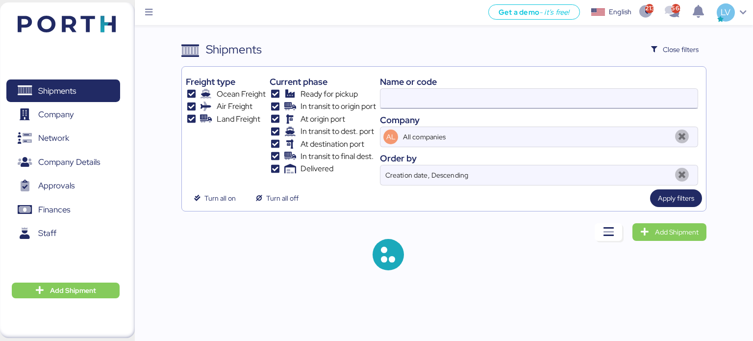
click at [578, 100] on input at bounding box center [538, 99] width 317 height 20
paste input "QDUC25071345"
type input "QDUC25071345"
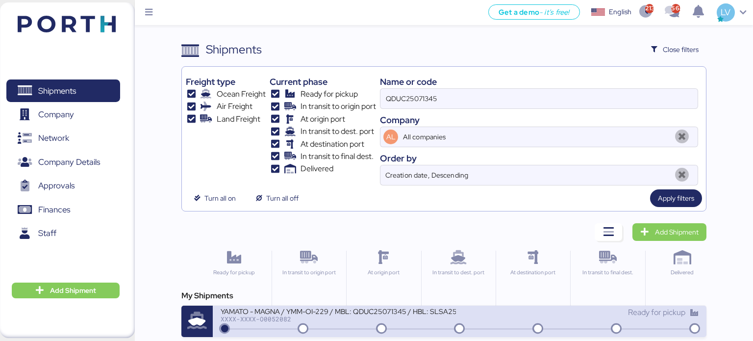
click at [389, 309] on div "YAMATO - MAGNA / YMM-OI-229 / MBL: QDUC25071345 / HBL: SLSA2507112 / LCL" at bounding box center [338, 310] width 235 height 8
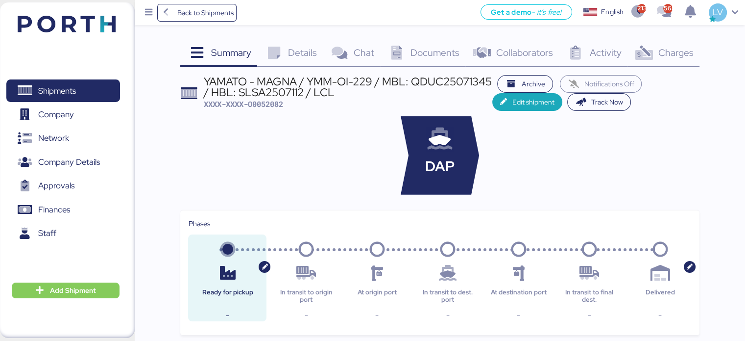
click at [691, 54] on span "Charges" at bounding box center [675, 52] width 35 height 13
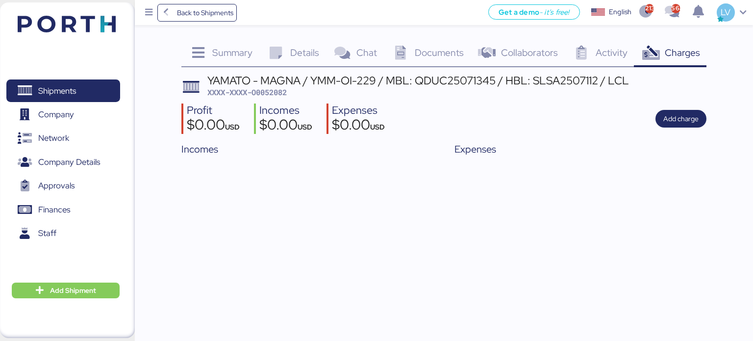
click at [309, 47] on span "Details" at bounding box center [304, 52] width 29 height 13
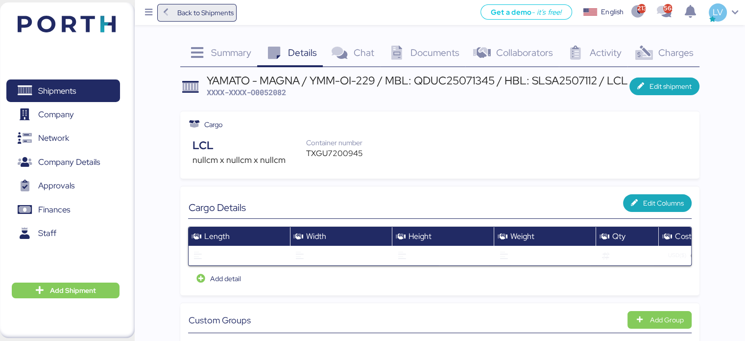
click at [196, 7] on span "Back to Shipments" at bounding box center [205, 13] width 56 height 12
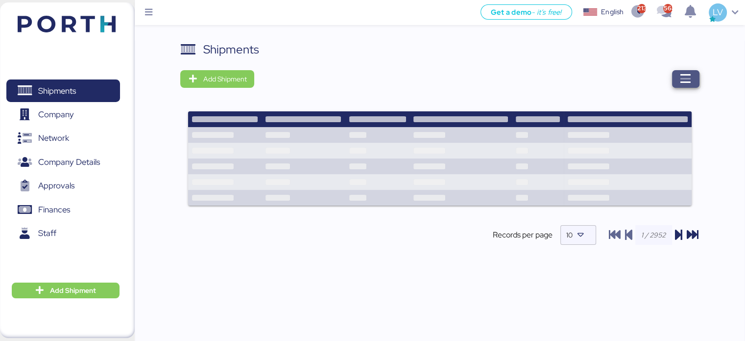
click at [685, 83] on icon "button" at bounding box center [686, 79] width 12 height 12
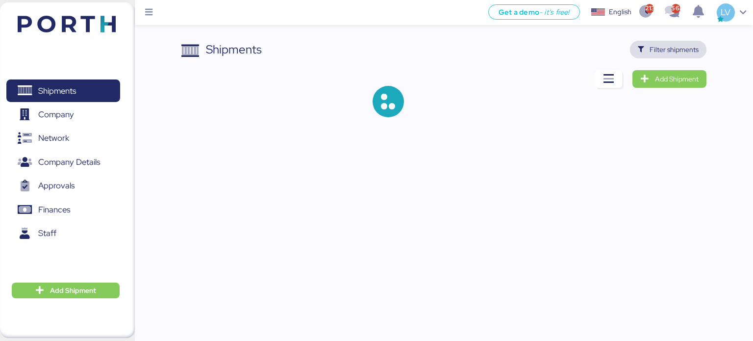
click at [686, 49] on span "Filter shipments" at bounding box center [673, 50] width 49 height 12
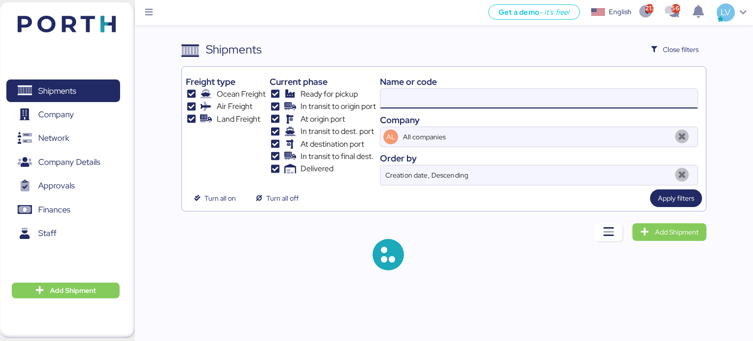
click at [647, 97] on input at bounding box center [538, 99] width 317 height 20
paste input "TAOZLO11722"
type input "TAOZLO11722"
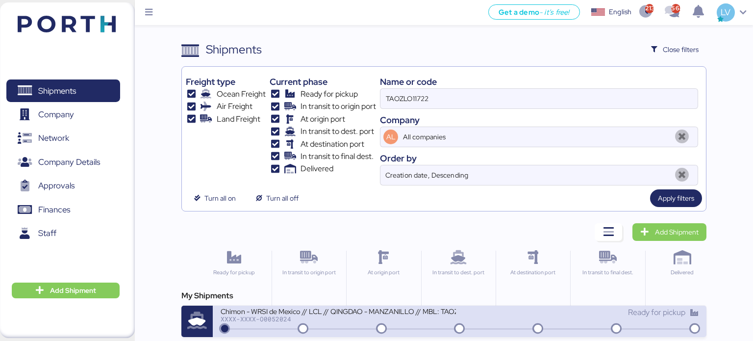
click at [362, 308] on div "Chimon - WRSI de Mexico // LCL // QINGDAO - MANZANILLO // MBL: TAOZLO11722 - HB…" at bounding box center [338, 310] width 235 height 8
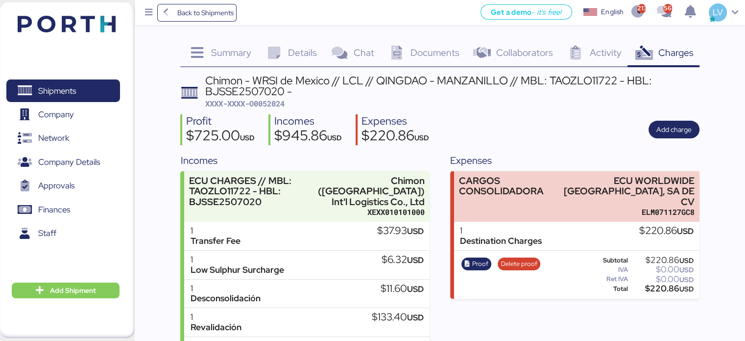
click at [225, 35] on div "Summary 0 Details 0 Chat 0 Documents 0 Collaborators 0 Activity 0 Charges 0 Chi…" at bounding box center [372, 336] width 745 height 673
click at [225, 45] on div "Summary 0" at bounding box center [218, 54] width 77 height 26
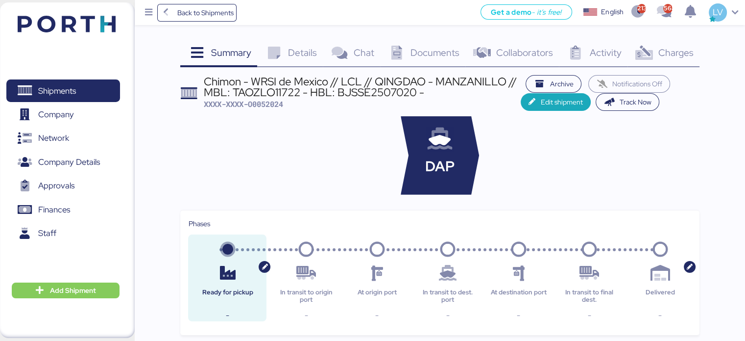
click at [674, 57] on span "Charges" at bounding box center [675, 52] width 35 height 13
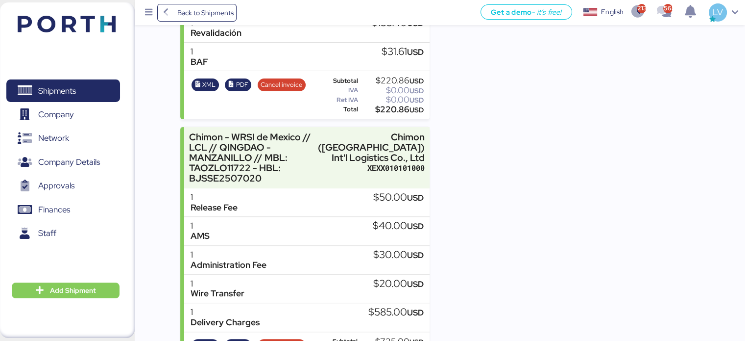
scroll to position [339, 0]
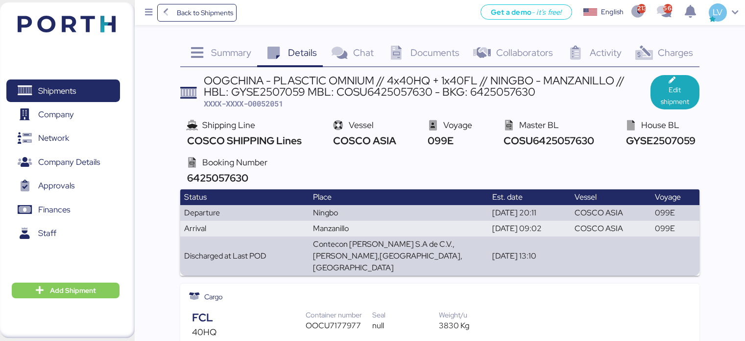
scroll to position [1341, 0]
